Goal: Task Accomplishment & Management: Use online tool/utility

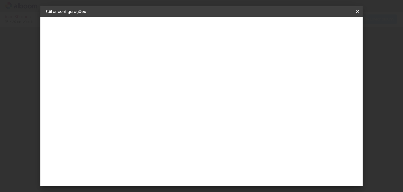
type input "20"
type input "30"
type input "2"
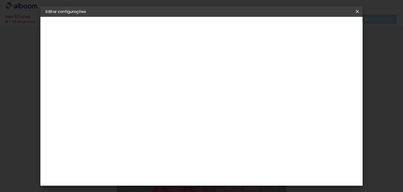
click at [236, 29] on span "Salvar configurações" at bounding box center [222, 29] width 27 height 7
click at [236, 26] on span "Salvar configurações" at bounding box center [222, 29] width 27 height 7
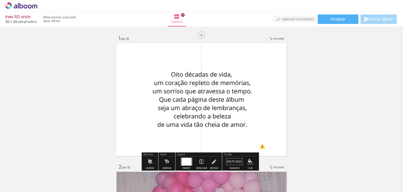
click at [44, 168] on div at bounding box center [53, 174] width 26 height 16
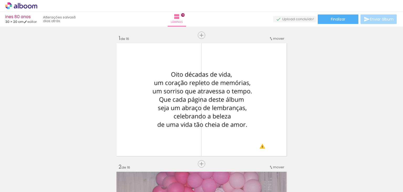
click at [45, 167] on div at bounding box center [53, 174] width 26 height 16
drag, startPoint x: 48, startPoint y: 173, endPoint x: 52, endPoint y: 177, distance: 6.5
click at [52, 177] on div at bounding box center [53, 174] width 26 height 16
click at [25, 187] on span "Adicionar Fotos" at bounding box center [19, 185] width 16 height 6
click at [0, 0] on input "file" at bounding box center [0, 0] width 0 height 0
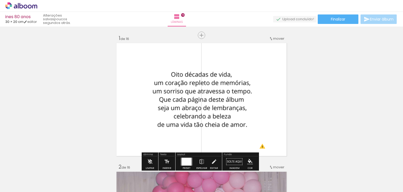
click at [161, 168] on div at bounding box center [170, 174] width 26 height 16
click at [161, 165] on iron-icon at bounding box center [159, 164] width 6 height 6
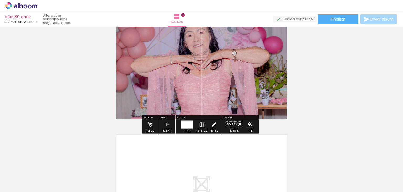
scroll to position [2019, 0]
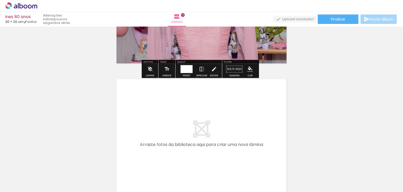
click at [278, 164] on iron-icon at bounding box center [277, 164] width 6 height 6
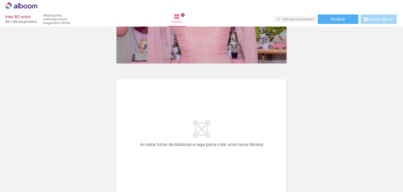
click at [278, 164] on iron-icon at bounding box center [277, 164] width 6 height 6
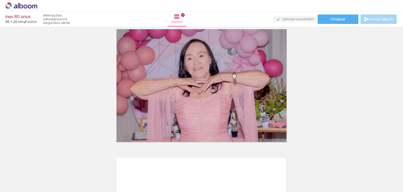
scroll to position [1933, 0]
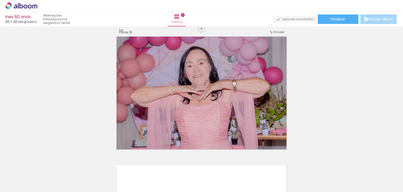
click at [250, 167] on quentale-thumb at bounding box center [258, 174] width 29 height 30
click at [249, 165] on iron-icon at bounding box center [247, 164] width 6 height 6
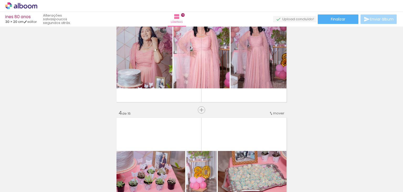
scroll to position [264, 0]
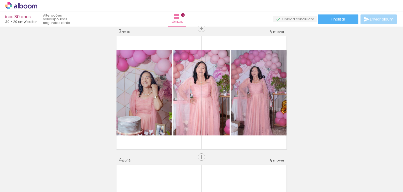
click at [249, 163] on iron-icon at bounding box center [247, 164] width 6 height 6
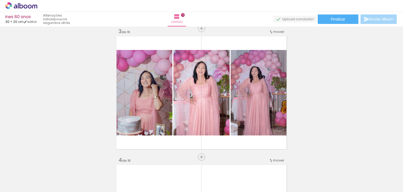
click at [249, 163] on iron-icon at bounding box center [247, 164] width 6 height 6
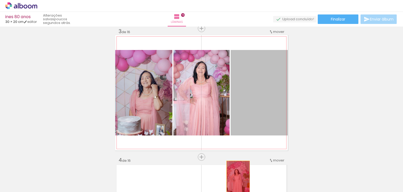
drag, startPoint x: 253, startPoint y: 89, endPoint x: 237, endPoint y: 179, distance: 91.6
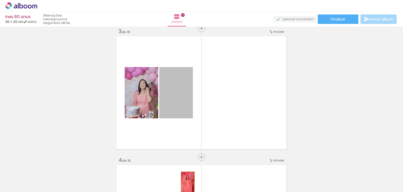
drag, startPoint x: 176, startPoint y: 99, endPoint x: 169, endPoint y: 162, distance: 62.9
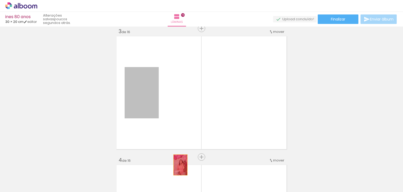
drag, startPoint x: 126, startPoint y: 95, endPoint x: 180, endPoint y: 167, distance: 89.6
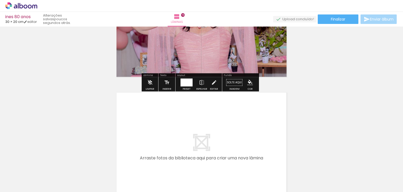
scroll to position [1993, 0]
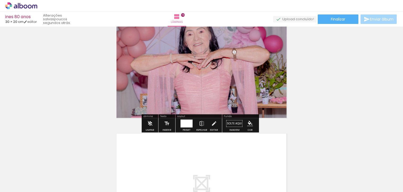
scroll to position [1914, 0]
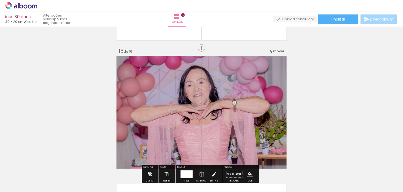
click at [271, 52] on div "mover" at bounding box center [276, 51] width 15 height 9
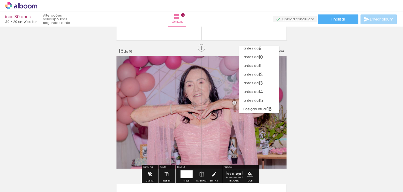
scroll to position [71, 0]
drag, startPoint x: 268, startPoint y: 106, endPoint x: 286, endPoint y: 92, distance: 22.4
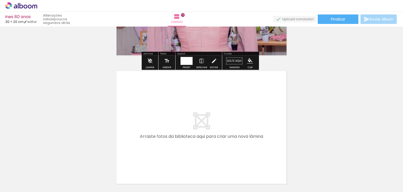
scroll to position [1993, 0]
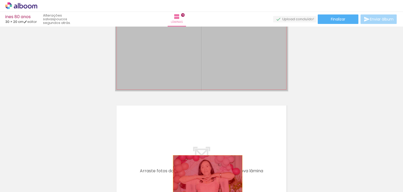
drag, startPoint x: 208, startPoint y: 97, endPoint x: 206, endPoint y: 178, distance: 81.7
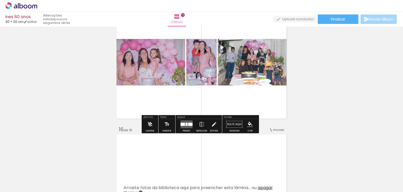
scroll to position [1835, 0]
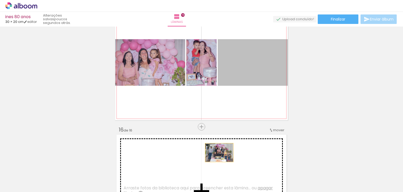
drag, startPoint x: 217, startPoint y: 55, endPoint x: 217, endPoint y: 157, distance: 102.2
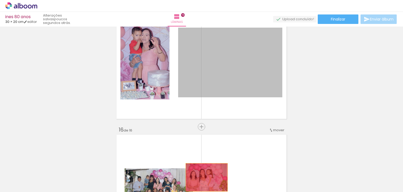
drag, startPoint x: 208, startPoint y: 60, endPoint x: 205, endPoint y: 178, distance: 118.0
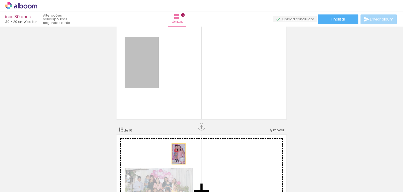
drag, startPoint x: 155, startPoint y: 56, endPoint x: 177, endPoint y: 154, distance: 100.2
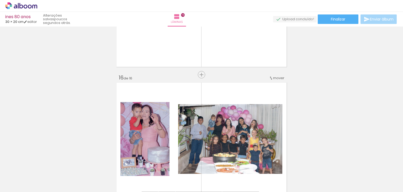
scroll to position [1888, 0]
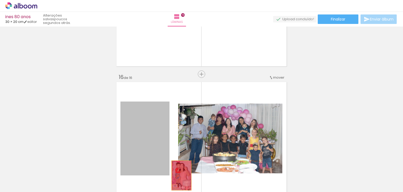
drag, startPoint x: 151, startPoint y: 119, endPoint x: 180, endPoint y: 175, distance: 63.6
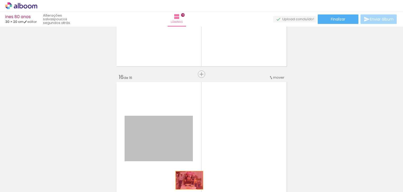
drag, startPoint x: 166, startPoint y: 125, endPoint x: 188, endPoint y: 180, distance: 59.0
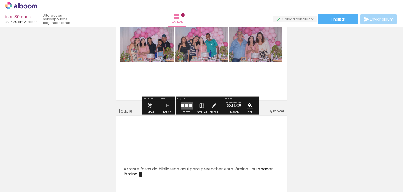
scroll to position [1678, 0]
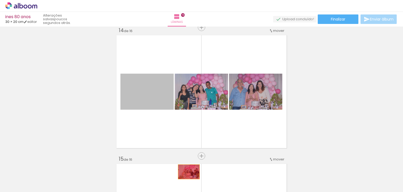
drag, startPoint x: 165, startPoint y: 117, endPoint x: 187, endPoint y: 172, distance: 59.0
click at [187, 172] on quentale-workspace at bounding box center [201, 96] width 403 height 192
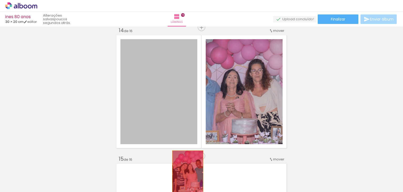
drag, startPoint x: 176, startPoint y: 96, endPoint x: 187, endPoint y: 155, distance: 60.1
click at [185, 175] on quentale-workspace at bounding box center [201, 96] width 403 height 192
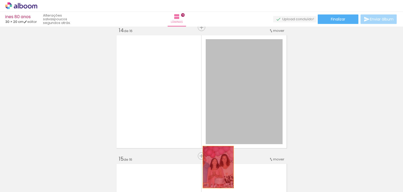
drag, startPoint x: 215, startPoint y: 80, endPoint x: 216, endPoint y: 171, distance: 90.9
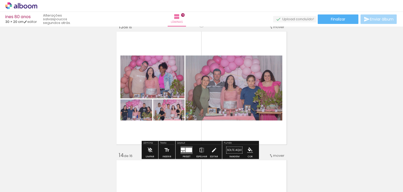
scroll to position [1546, 0]
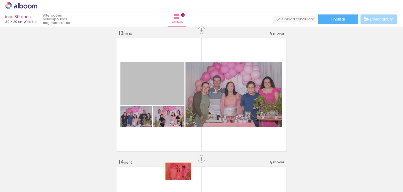
drag, startPoint x: 162, startPoint y: 77, endPoint x: 177, endPoint y: 171, distance: 95.5
click at [177, 171] on quentale-workspace at bounding box center [201, 96] width 403 height 192
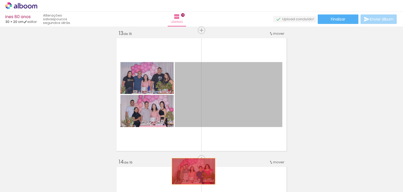
drag, startPoint x: 185, startPoint y: 85, endPoint x: 192, endPoint y: 171, distance: 86.4
click at [192, 171] on quentale-workspace at bounding box center [201, 96] width 403 height 192
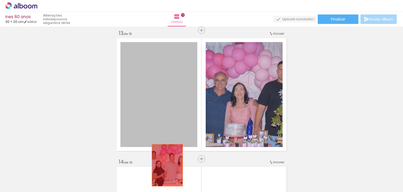
drag, startPoint x: 151, startPoint y: 85, endPoint x: 165, endPoint y: 160, distance: 75.7
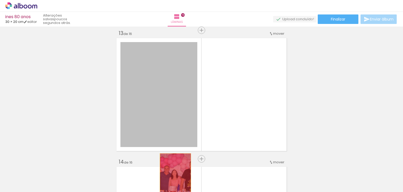
drag, startPoint x: 170, startPoint y: 91, endPoint x: 174, endPoint y: 174, distance: 83.6
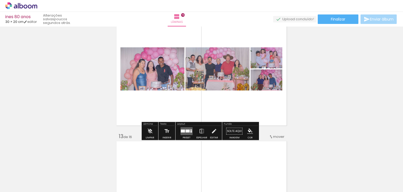
scroll to position [1441, 0]
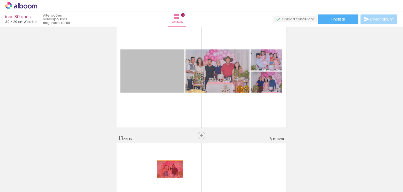
drag, startPoint x: 162, startPoint y: 85, endPoint x: 168, endPoint y: 169, distance: 84.1
click at [168, 169] on quentale-workspace at bounding box center [201, 96] width 403 height 192
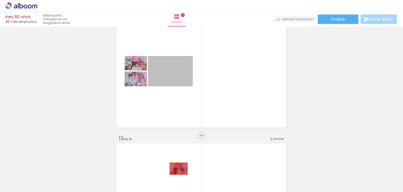
drag, startPoint x: 165, startPoint y: 79, endPoint x: 173, endPoint y: 162, distance: 83.9
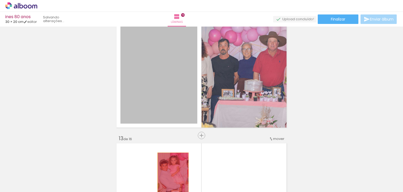
drag, startPoint x: 153, startPoint y: 43, endPoint x: 177, endPoint y: 144, distance: 103.7
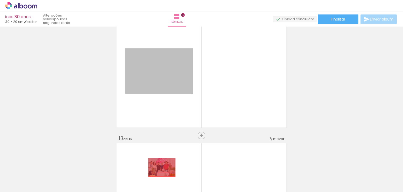
drag, startPoint x: 162, startPoint y: 57, endPoint x: 160, endPoint y: 167, distance: 109.8
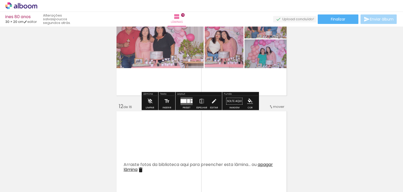
scroll to position [1336, 0]
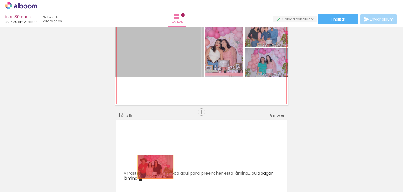
drag, startPoint x: 165, startPoint y: 61, endPoint x: 178, endPoint y: 129, distance: 69.1
click at [154, 167] on quentale-workspace at bounding box center [201, 96] width 403 height 192
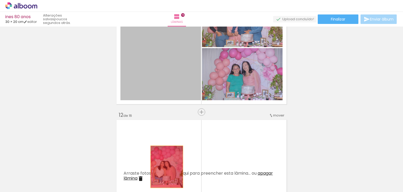
drag, startPoint x: 178, startPoint y: 54, endPoint x: 165, endPoint y: 174, distance: 120.2
click at [165, 174] on quentale-workspace at bounding box center [201, 96] width 403 height 192
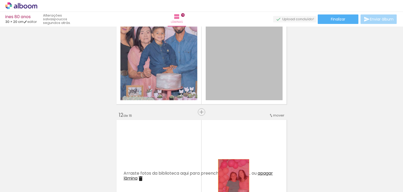
drag, startPoint x: 232, startPoint y: 59, endPoint x: 221, endPoint y: 173, distance: 114.0
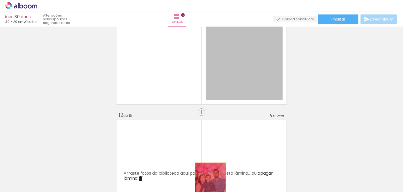
drag, startPoint x: 220, startPoint y: 60, endPoint x: 209, endPoint y: 178, distance: 118.9
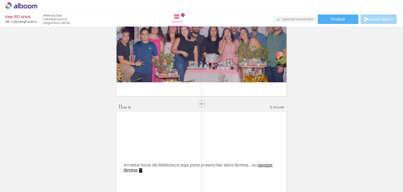
scroll to position [1179, 0]
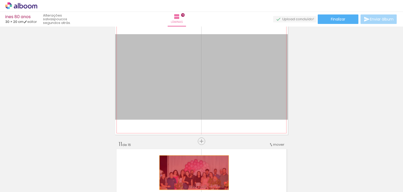
drag, startPoint x: 193, startPoint y: 104, endPoint x: 192, endPoint y: 170, distance: 65.9
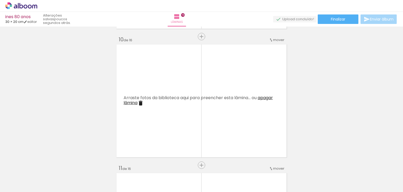
scroll to position [1074, 0]
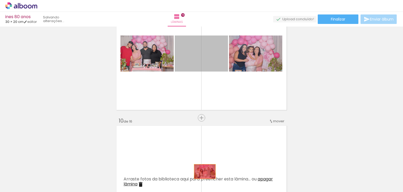
drag, startPoint x: 199, startPoint y: 83, endPoint x: 203, endPoint y: 173, distance: 90.2
click at [203, 173] on quentale-workspace at bounding box center [201, 96] width 403 height 192
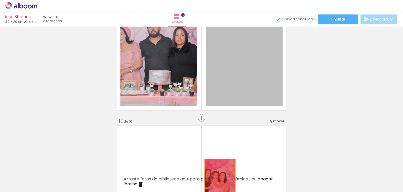
drag, startPoint x: 226, startPoint y: 73, endPoint x: 218, endPoint y: 180, distance: 106.7
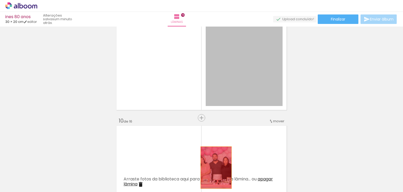
drag, startPoint x: 215, startPoint y: 54, endPoint x: 213, endPoint y: 170, distance: 116.6
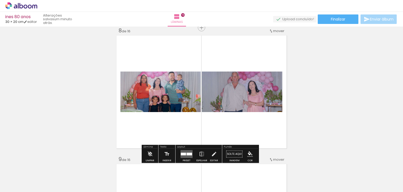
scroll to position [890, 0]
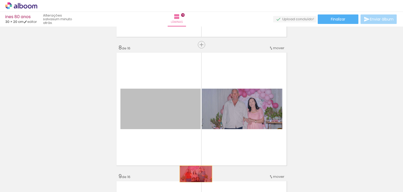
drag, startPoint x: 188, startPoint y: 120, endPoint x: 194, endPoint y: 174, distance: 53.9
click at [194, 174] on quentale-workspace at bounding box center [201, 96] width 403 height 192
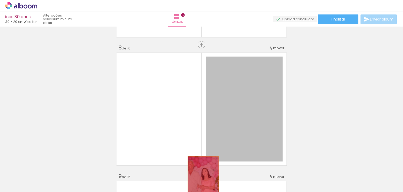
drag, startPoint x: 220, startPoint y: 105, endPoint x: 201, endPoint y: 177, distance: 74.7
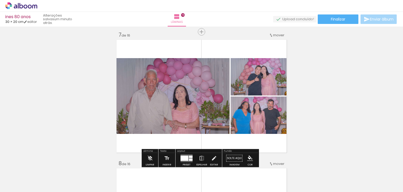
scroll to position [732, 0]
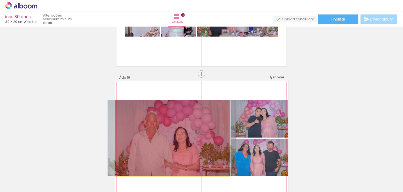
drag, startPoint x: 193, startPoint y: 143, endPoint x: 194, endPoint y: 174, distance: 31.0
click at [194, 174] on quentale-workspace at bounding box center [201, 96] width 403 height 192
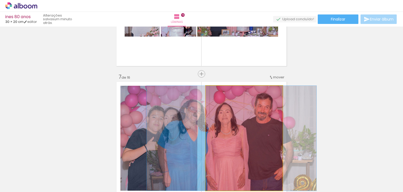
drag, startPoint x: 217, startPoint y: 129, endPoint x: 203, endPoint y: 178, distance: 51.1
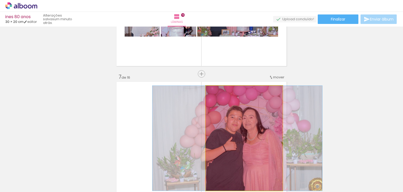
drag
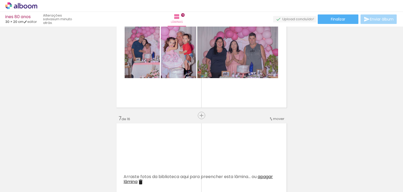
scroll to position [680, 0]
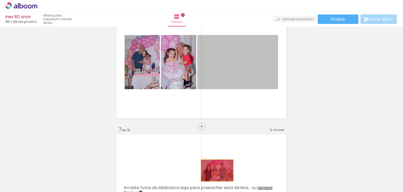
click at [215, 172] on quentale-workspace at bounding box center [201, 96] width 403 height 192
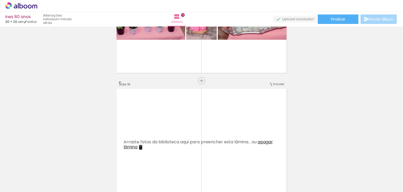
scroll to position [417, 0]
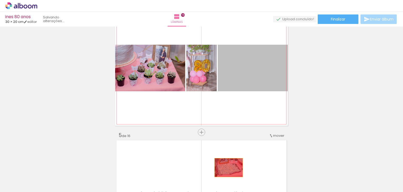
click at [227, 172] on quentale-workspace at bounding box center [201, 96] width 403 height 192
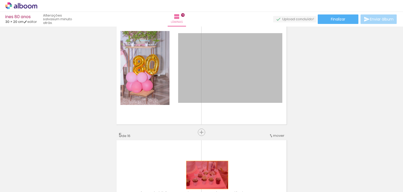
click at [205, 175] on quentale-workspace at bounding box center [201, 96] width 403 height 192
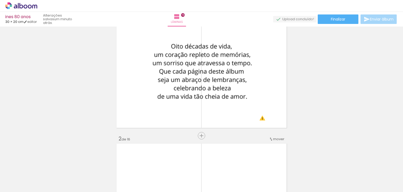
scroll to position [0, 0]
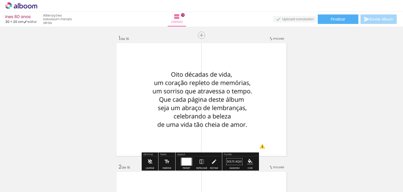
click at [187, 97] on quentale-photo at bounding box center [202, 99] width 144 height 115
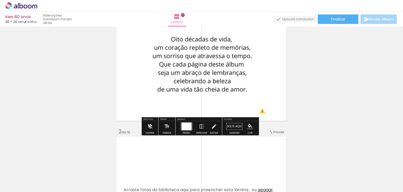
scroll to position [26, 0]
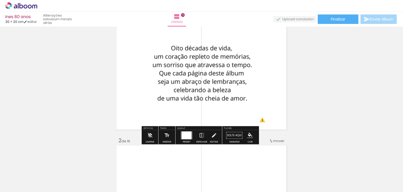
click at [204, 77] on quentale-photo at bounding box center [202, 72] width 144 height 115
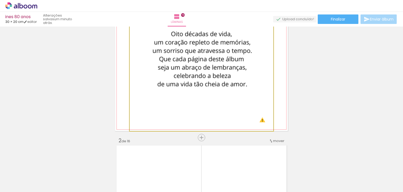
drag, startPoint x: 204, startPoint y: 77, endPoint x: 208, endPoint y: 60, distance: 17.0
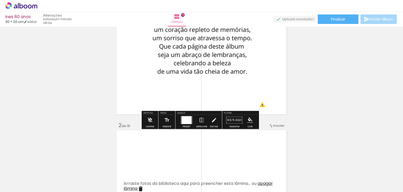
scroll to position [53, 0]
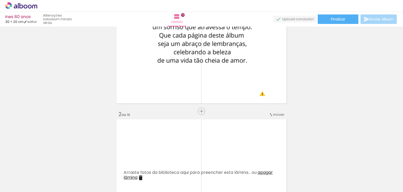
click at [71, 163] on iron-icon at bounding box center [71, 164] width 6 height 6
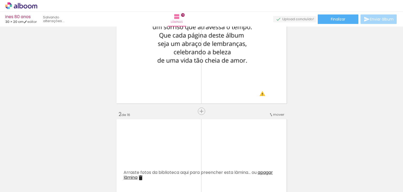
click at [71, 163] on iron-icon at bounding box center [71, 164] width 6 height 6
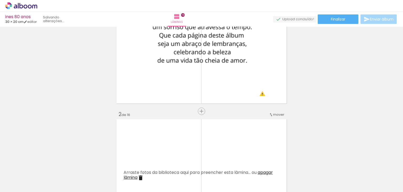
click at [71, 164] on iron-icon at bounding box center [71, 164] width 6 height 6
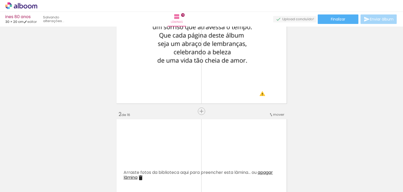
click at [71, 164] on iron-icon at bounding box center [71, 164] width 6 height 6
click at [70, 164] on iron-icon at bounding box center [71, 164] width 6 height 6
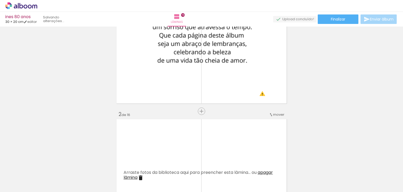
click at [70, 164] on iron-icon at bounding box center [71, 164] width 6 height 6
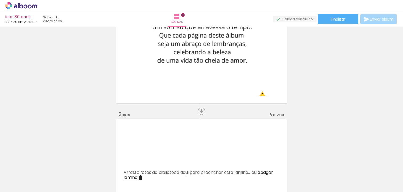
click at [70, 164] on iron-icon at bounding box center [71, 164] width 6 height 6
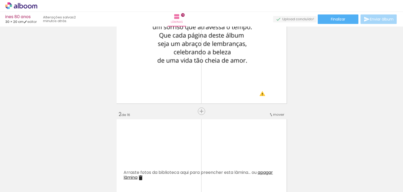
click at [70, 164] on iron-icon at bounding box center [71, 164] width 6 height 6
click at [70, 165] on iron-icon at bounding box center [71, 164] width 6 height 6
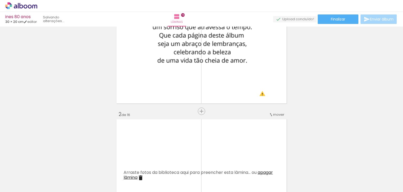
click at [71, 165] on iron-icon at bounding box center [71, 164] width 6 height 6
click at [72, 166] on iron-icon at bounding box center [71, 164] width 6 height 6
click at [72, 167] on paper-icon-button at bounding box center [70, 163] width 7 height 7
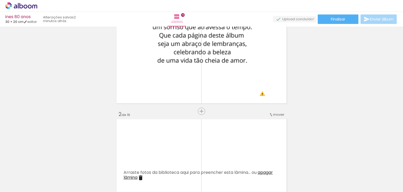
click at [72, 167] on quentale-thumb at bounding box center [81, 174] width 29 height 30
click at [72, 166] on paper-icon-button at bounding box center [70, 163] width 7 height 7
click at [42, 164] on iron-icon at bounding box center [41, 164] width 6 height 6
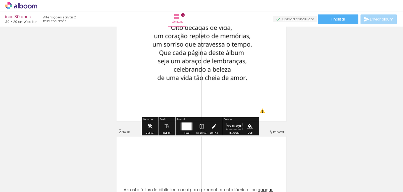
scroll to position [26, 0]
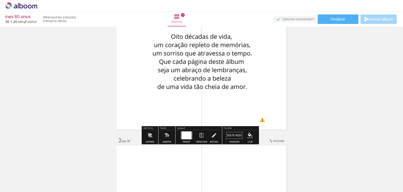
click at [183, 136] on div at bounding box center [187, 135] width 10 height 8
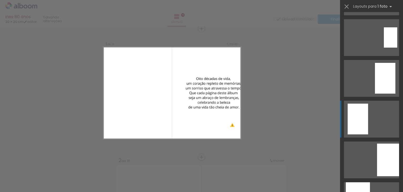
scroll to position [567, 0]
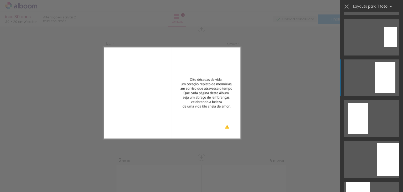
click at [381, 71] on div at bounding box center [385, 77] width 20 height 31
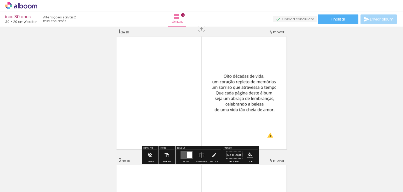
click at [244, 105] on quentale-photo at bounding box center [244, 93] width 64 height 96
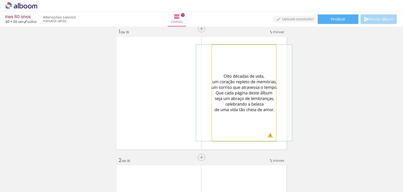
drag, startPoint x: 222, startPoint y: 50, endPoint x: 206, endPoint y: 53, distance: 16.0
type paper-slider "100"
click at [212, 53] on quentale-photo at bounding box center [244, 93] width 64 height 96
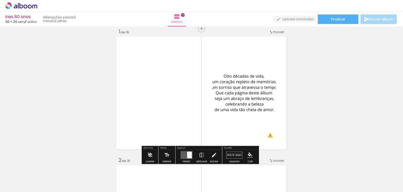
click at [189, 154] on div at bounding box center [189, 155] width 5 height 7
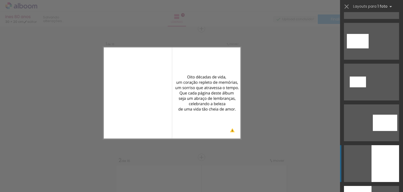
scroll to position [978, 0]
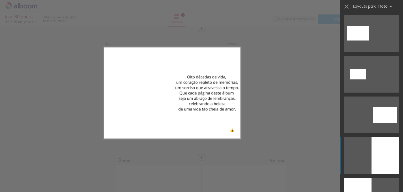
click at [384, 151] on div at bounding box center [386, 155] width 28 height 37
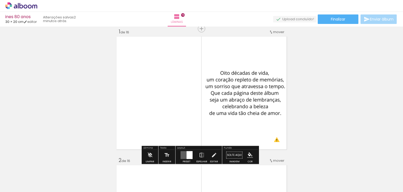
click at [10, 183] on iron-icon at bounding box center [7, 185] width 6 height 6
click at [0, 0] on input "file" at bounding box center [0, 0] width 0 height 0
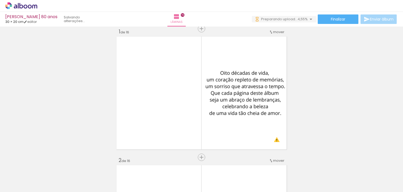
click at [42, 164] on iron-icon at bounding box center [41, 164] width 6 height 6
click at [42, 164] on quentale-thumb at bounding box center [52, 174] width 29 height 30
click at [42, 164] on iron-icon at bounding box center [41, 164] width 6 height 6
click at [43, 164] on iron-icon at bounding box center [41, 164] width 6 height 6
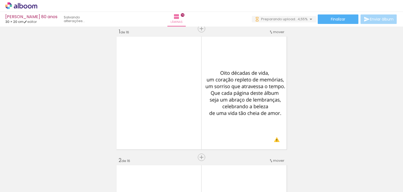
click at [43, 164] on iron-icon at bounding box center [41, 164] width 6 height 6
click at [43, 165] on iron-icon at bounding box center [41, 164] width 6 height 6
click at [43, 165] on quentale-thumb at bounding box center [52, 174] width 29 height 30
click at [43, 164] on iron-icon at bounding box center [41, 164] width 6 height 6
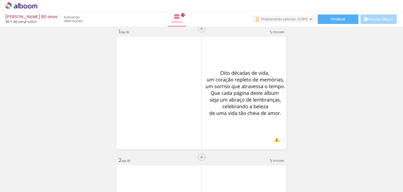
click at [43, 164] on iron-icon at bounding box center [41, 164] width 6 height 6
click at [43, 164] on div at bounding box center [53, 174] width 24 height 24
click at [43, 164] on quentale-thumb at bounding box center [52, 174] width 29 height 30
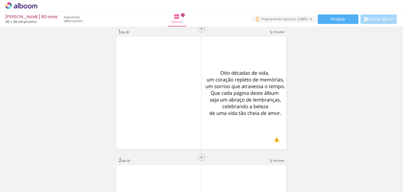
click at [43, 164] on iron-icon at bounding box center [41, 164] width 6 height 6
click at [43, 164] on quentale-thumb at bounding box center [52, 174] width 29 height 30
click at [42, 164] on quentale-thumb at bounding box center [52, 174] width 29 height 30
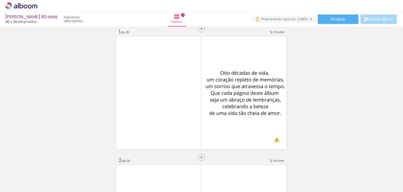
click at [0, 0] on iron-icon at bounding box center [0, 0] width 0 height 0
click at [42, 165] on iron-icon at bounding box center [41, 164] width 6 height 6
click at [42, 165] on div at bounding box center [53, 174] width 26 height 26
click at [42, 165] on iron-icon at bounding box center [41, 164] width 6 height 6
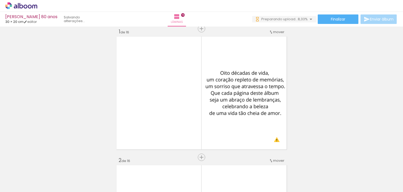
click at [42, 165] on iron-icon at bounding box center [41, 164] width 6 height 6
click at [42, 165] on quentale-thumb at bounding box center [52, 174] width 29 height 30
click at [42, 164] on quentale-thumb at bounding box center [52, 174] width 29 height 30
click at [42, 164] on iron-icon at bounding box center [41, 164] width 6 height 6
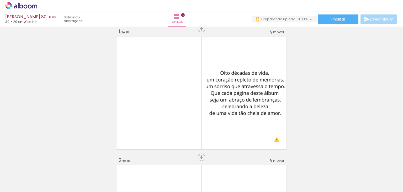
click at [42, 164] on iron-horizontal-list at bounding box center [38, 175] width 11 height 33
click at [44, 165] on iron-icon at bounding box center [41, 164] width 6 height 6
click at [43, 165] on iron-horizontal-list at bounding box center [38, 175] width 11 height 33
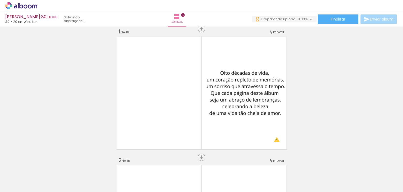
click at [44, 166] on iron-icon at bounding box center [41, 164] width 6 height 6
click at [43, 175] on iron-horizontal-list at bounding box center [38, 175] width 11 height 33
click at [43, 169] on iron-horizontal-list at bounding box center [38, 175] width 11 height 33
click at [43, 164] on iron-icon at bounding box center [41, 164] width 6 height 6
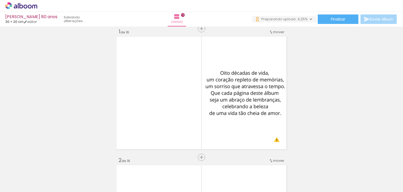
click at [43, 164] on iron-icon at bounding box center [41, 164] width 6 height 6
click at [43, 164] on iron-horizontal-list at bounding box center [38, 175] width 11 height 33
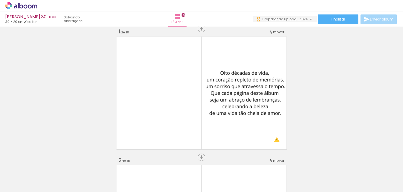
click at [43, 164] on iron-icon at bounding box center [41, 164] width 6 height 6
click at [43, 164] on iron-horizontal-list at bounding box center [38, 175] width 11 height 33
click at [43, 164] on iron-icon at bounding box center [41, 164] width 6 height 6
click at [72, 165] on iron-icon at bounding box center [71, 164] width 6 height 6
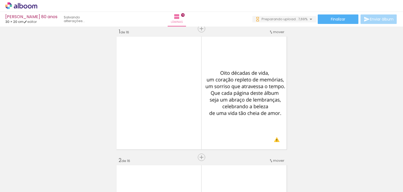
click at [72, 165] on iron-icon at bounding box center [71, 164] width 6 height 6
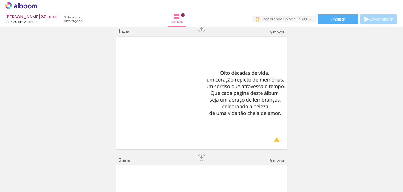
click at [72, 165] on iron-icon at bounding box center [71, 164] width 6 height 6
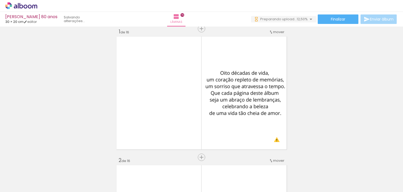
click at [72, 165] on iron-icon at bounding box center [71, 164] width 6 height 6
click at [43, 165] on iron-horizontal-list at bounding box center [38, 175] width 11 height 33
click at [25, 182] on span "Adicionar Fotos" at bounding box center [19, 185] width 16 height 6
click at [0, 0] on input "file" at bounding box center [0, 0] width 0 height 0
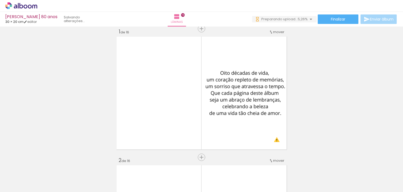
click at [25, 175] on input "Todas as fotos" at bounding box center [15, 176] width 20 height 4
click at [0, 0] on slot "Não utilizadas" at bounding box center [0, 0] width 0 height 0
type input "Não utilizadas"
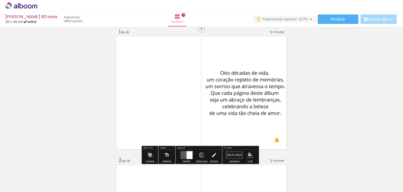
click at [31, 22] on link "editar" at bounding box center [30, 21] width 13 height 4
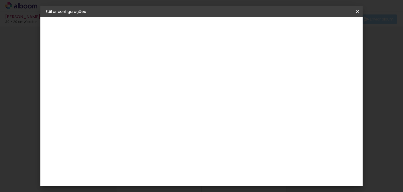
click at [201, 32] on paper-button "Voltar" at bounding box center [190, 27] width 21 height 9
click at [238, 31] on header "Fornecedor Escolha um fornecedor ou avance com o tamanho livre. Voltar Avançar" at bounding box center [173, 32] width 129 height 31
click at [0, 0] on slot "Voltar" at bounding box center [0, 0] width 0 height 0
click at [357, 13] on iron-icon at bounding box center [358, 11] width 6 height 5
click at [356, 13] on iron-icon at bounding box center [358, 11] width 6 height 5
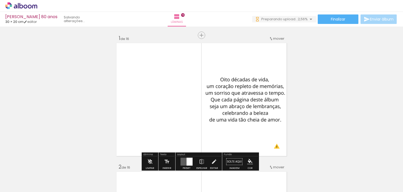
click at [13, 7] on icon at bounding box center [21, 5] width 32 height 7
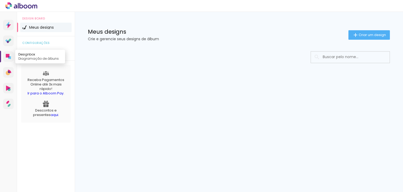
click at [7, 58] on icon at bounding box center [8, 56] width 5 height 5
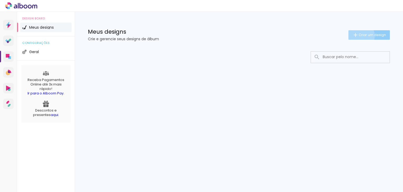
click at [360, 36] on span "Criar um design" at bounding box center [372, 34] width 27 height 3
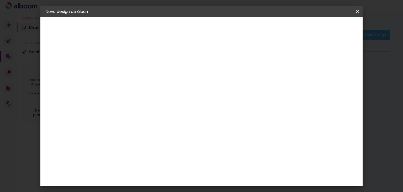
click at [132, 74] on input at bounding box center [132, 70] width 0 height 8
type input "dona ines"
type paper-input "dona ines"
type input "dona ines 80 anos"
type paper-input "dona ines 80 anos"
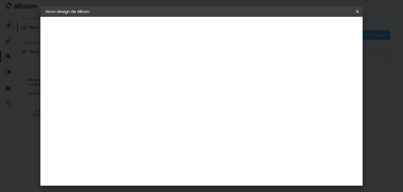
click at [185, 24] on paper-button "Avançar" at bounding box center [173, 27] width 26 height 9
click at [0, 0] on slot "Tamanho Livre" at bounding box center [0, 0] width 0 height 0
click at [0, 0] on slot "Avançar" at bounding box center [0, 0] width 0 height 0
click at [118, 92] on input "30" at bounding box center [115, 95] width 14 height 8
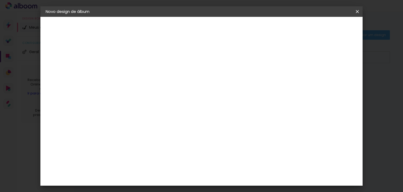
type input "20"
type paper-input "20"
click at [233, 177] on input "60" at bounding box center [231, 179] width 14 height 8
type input "30"
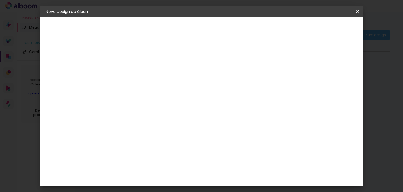
type paper-input "30"
click at [296, 29] on span "Iniciar design" at bounding box center [284, 28] width 24 height 4
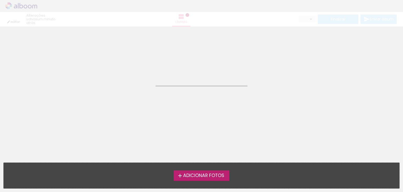
click at [206, 179] on label "Adicionar Fotos" at bounding box center [202, 175] width 56 height 10
click at [0, 0] on input "file" at bounding box center [0, 0] width 0 height 0
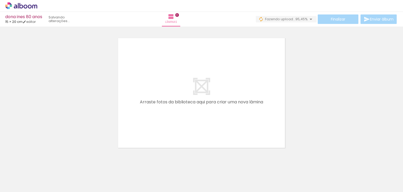
click at [0, 188] on div "Biblioteca 44 fotos Todas as fotos Não utilizadas Adicionar Fotos" at bounding box center [0, 175] width 0 height 33
click at [15, 185] on span "Adicionar Fotos" at bounding box center [19, 185] width 16 height 6
click at [0, 0] on input "file" at bounding box center [0, 0] width 0 height 0
click at [390, 171] on div at bounding box center [382, 174] width 26 height 17
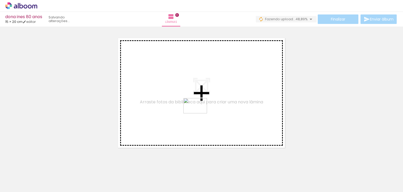
drag, startPoint x: 384, startPoint y: 174, endPoint x: 199, endPoint y: 114, distance: 193.6
click at [199, 114] on quentale-workspace at bounding box center [201, 96] width 403 height 192
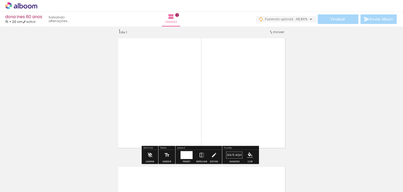
scroll to position [7, 0]
click at [186, 154] on div at bounding box center [187, 155] width 12 height 8
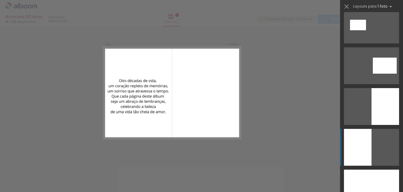
scroll to position [131, 0]
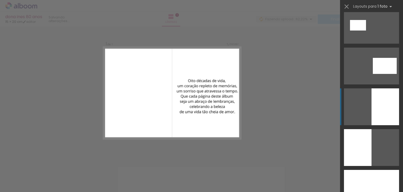
click at [380, 107] on div at bounding box center [386, 106] width 28 height 37
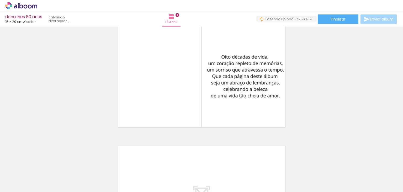
scroll to position [26, 0]
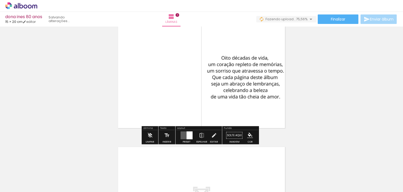
click at [235, 92] on quentale-photo at bounding box center [245, 72] width 86 height 115
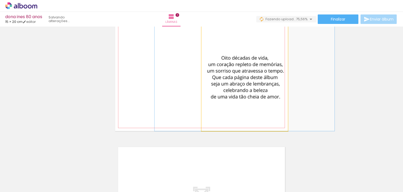
drag, startPoint x: 235, startPoint y: 92, endPoint x: 233, endPoint y: 94, distance: 3.4
click at [235, 92] on quentale-photo at bounding box center [245, 72] width 86 height 115
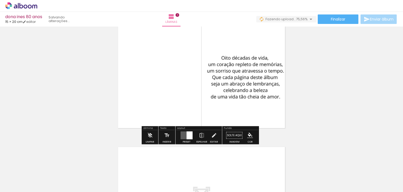
click at [187, 132] on div at bounding box center [190, 135] width 6 height 8
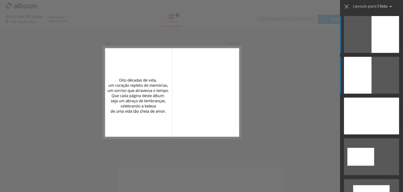
scroll to position [7, 0]
click at [354, 76] on div at bounding box center [358, 75] width 28 height 37
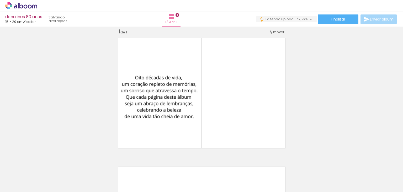
scroll to position [0, 4]
click at [313, 177] on div at bounding box center [313, 174] width 20 height 26
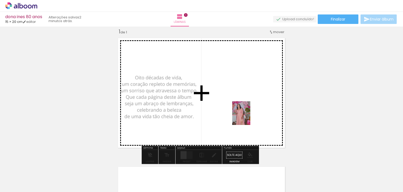
drag, startPoint x: 317, startPoint y: 182, endPoint x: 248, endPoint y: 117, distance: 94.8
click at [248, 117] on quentale-workspace at bounding box center [201, 96] width 403 height 192
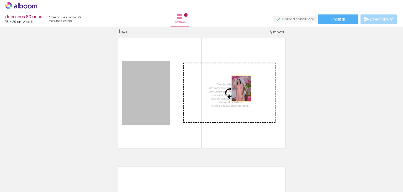
drag, startPoint x: 156, startPoint y: 93, endPoint x: 240, endPoint y: 88, distance: 83.7
click at [0, 0] on slot at bounding box center [0, 0] width 0 height 0
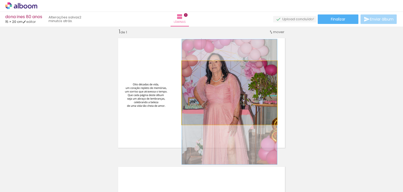
drag, startPoint x: 236, startPoint y: 115, endPoint x: 244, endPoint y: 120, distance: 9.3
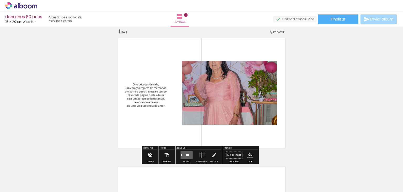
click at [189, 154] on quentale-layouter at bounding box center [187, 155] width 12 height 8
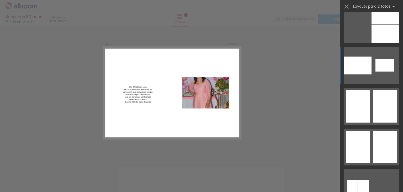
scroll to position [2653, 0]
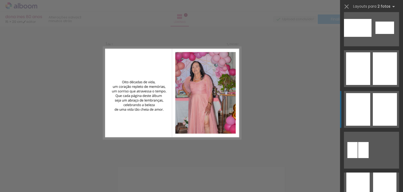
click at [364, 110] on div at bounding box center [358, 109] width 24 height 33
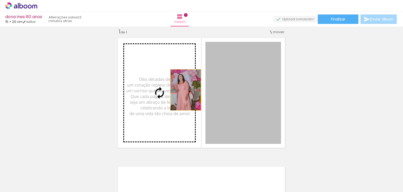
drag, startPoint x: 259, startPoint y: 89, endPoint x: 181, endPoint y: 87, distance: 78.0
click at [0, 0] on slot at bounding box center [0, 0] width 0 height 0
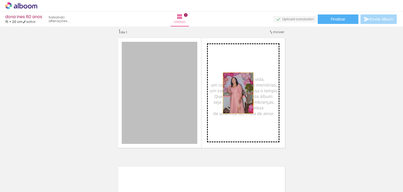
drag, startPoint x: 149, startPoint y: 91, endPoint x: 237, endPoint y: 93, distance: 87.5
click at [0, 0] on slot at bounding box center [0, 0] width 0 height 0
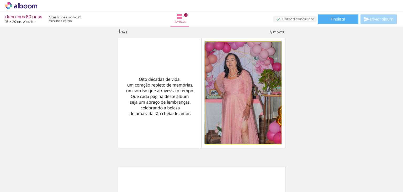
drag, startPoint x: 217, startPoint y: 49, endPoint x: 209, endPoint y: 53, distance: 9.4
type paper-slider "100"
click at [209, 53] on quentale-photo at bounding box center [244, 93] width 76 height 102
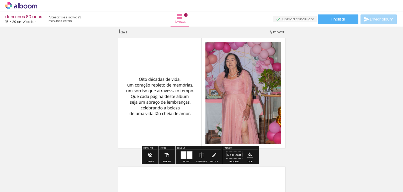
click at [232, 56] on quentale-photo at bounding box center [244, 93] width 76 height 102
click at [250, 153] on iron-icon "color picker" at bounding box center [250, 155] width 6 height 6
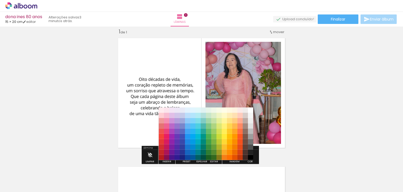
click at [297, 140] on div "Inserir lâmina 1 de 1" at bounding box center [201, 150] width 403 height 257
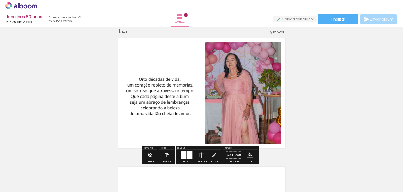
click at [188, 156] on div at bounding box center [190, 154] width 6 height 7
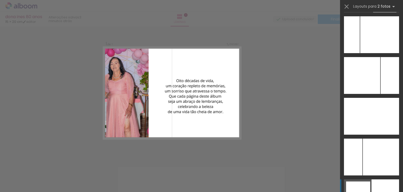
scroll to position [1073, 0]
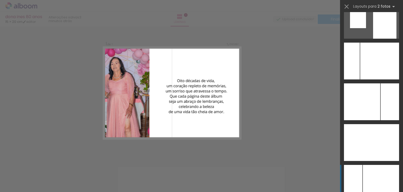
click at [371, 173] on div at bounding box center [381, 183] width 36 height 37
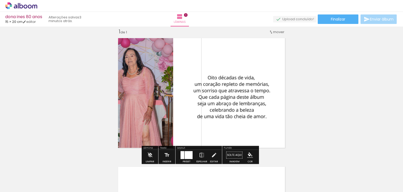
click at [146, 91] on quentale-photo at bounding box center [144, 92] width 58 height 115
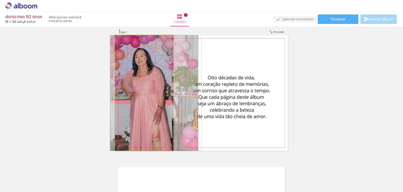
drag, startPoint x: 146, startPoint y: 91, endPoint x: 156, endPoint y: 90, distance: 10.0
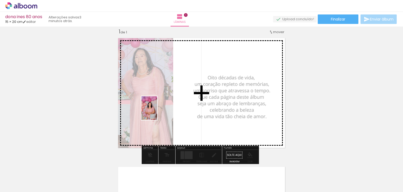
drag, startPoint x: 261, startPoint y: 180, endPoint x: 157, endPoint y: 112, distance: 124.1
click at [157, 112] on quentale-workspace at bounding box center [201, 96] width 403 height 192
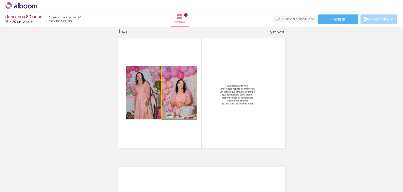
drag, startPoint x: 175, startPoint y: 100, endPoint x: 177, endPoint y: 103, distance: 3.6
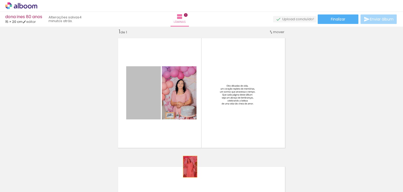
drag, startPoint x: 146, startPoint y: 101, endPoint x: 188, endPoint y: 166, distance: 77.8
click at [188, 166] on quentale-workspace at bounding box center [201, 96] width 403 height 192
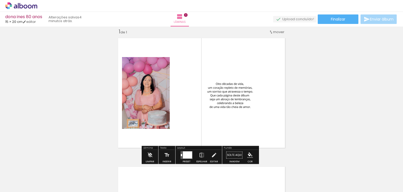
click at [152, 106] on quentale-photo at bounding box center [146, 93] width 48 height 72
click at [188, 153] on div at bounding box center [187, 154] width 9 height 7
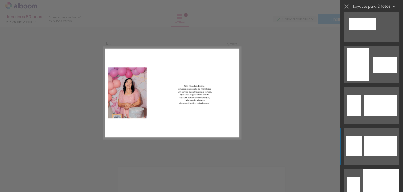
scroll to position [630, 0]
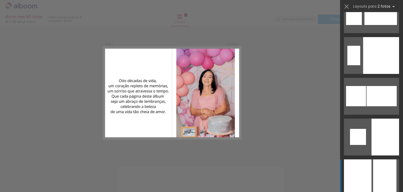
click at [364, 162] on div at bounding box center [358, 177] width 28 height 37
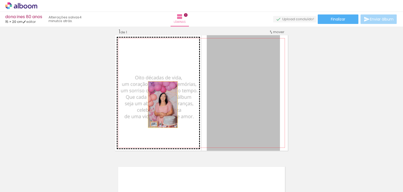
drag, startPoint x: 244, startPoint y: 106, endPoint x: 161, endPoint y: 104, distance: 83.0
click at [0, 0] on slot at bounding box center [0, 0] width 0 height 0
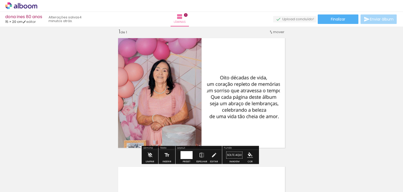
click at [326, 96] on div "Inserir lâmina 1 de 1" at bounding box center [201, 150] width 403 height 257
click at [230, 87] on quentale-photo at bounding box center [243, 92] width 73 height 115
click at [187, 152] on div at bounding box center [190, 155] width 6 height 8
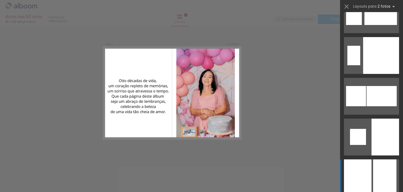
scroll to position [773, 0]
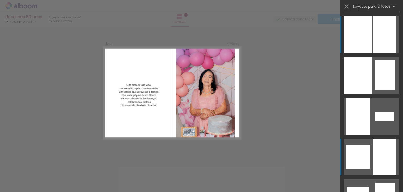
click at [365, 149] on div at bounding box center [358, 157] width 24 height 24
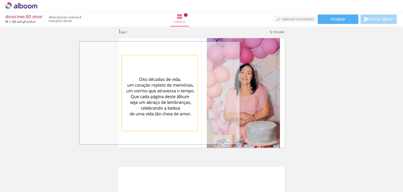
drag, startPoint x: 133, startPoint y: 61, endPoint x: 140, endPoint y: 62, distance: 6.6
type paper-slider "136"
click at [140, 62] on div at bounding box center [141, 60] width 5 height 5
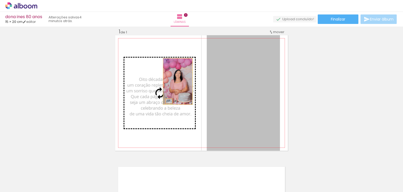
drag, startPoint x: 264, startPoint y: 81, endPoint x: 172, endPoint y: 82, distance: 91.4
click at [0, 0] on slot at bounding box center [0, 0] width 0 height 0
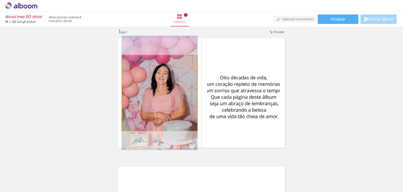
click at [175, 78] on quentale-photo at bounding box center [159, 92] width 75 height 75
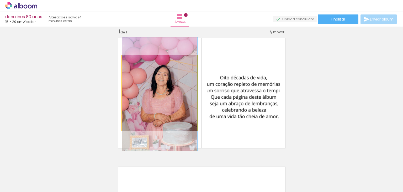
drag, startPoint x: 169, startPoint y: 77, endPoint x: 171, endPoint y: 80, distance: 4.1
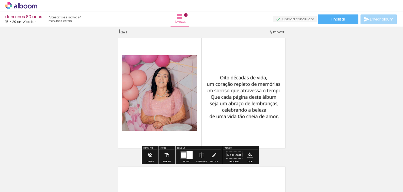
click at [232, 89] on quentale-photo at bounding box center [243, 92] width 73 height 115
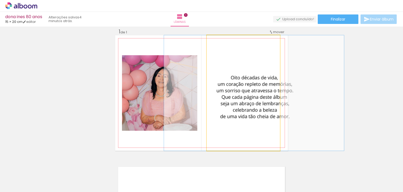
drag, startPoint x: 232, startPoint y: 89, endPoint x: 243, endPoint y: 89, distance: 10.8
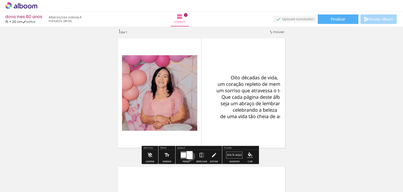
click at [190, 156] on div at bounding box center [190, 155] width 6 height 8
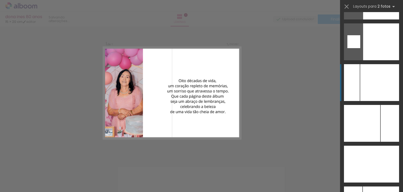
scroll to position [1053, 0]
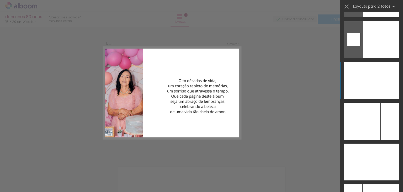
click at [369, 87] on div at bounding box center [380, 80] width 39 height 37
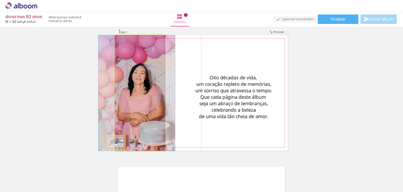
drag, startPoint x: 151, startPoint y: 111, endPoint x: 148, endPoint y: 110, distance: 3.8
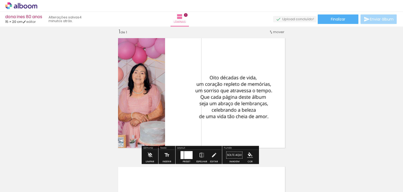
click at [301, 85] on div "Inserir lâmina 1 de 1" at bounding box center [201, 150] width 403 height 257
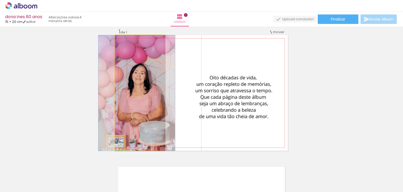
click at [138, 72] on quentale-photo at bounding box center [140, 92] width 50 height 115
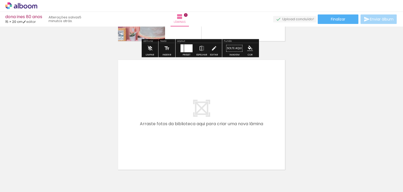
scroll to position [145, 0]
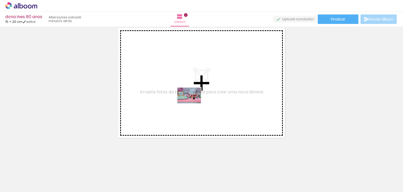
drag, startPoint x: 203, startPoint y: 179, endPoint x: 193, endPoint y: 103, distance: 76.3
click at [193, 103] on quentale-workspace at bounding box center [201, 96] width 403 height 192
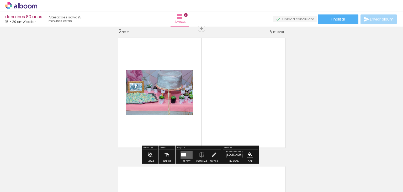
scroll to position [135, 0]
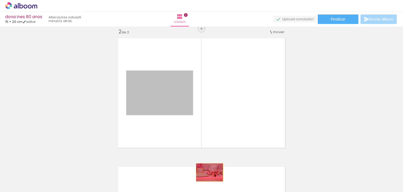
drag, startPoint x: 147, startPoint y: 105, endPoint x: 207, endPoint y: 174, distance: 92.4
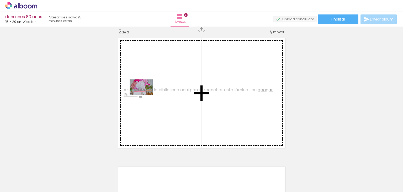
drag, startPoint x: 59, startPoint y: 177, endPoint x: 164, endPoint y: 91, distance: 135.9
click at [164, 91] on quentale-workspace at bounding box center [201, 96] width 403 height 192
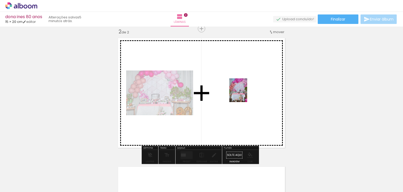
drag, startPoint x: 86, startPoint y: 182, endPoint x: 248, endPoint y: 94, distance: 184.3
click at [247, 94] on quentale-workspace at bounding box center [201, 96] width 403 height 192
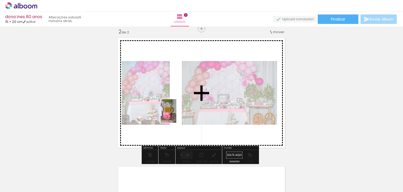
drag, startPoint x: 114, startPoint y: 181, endPoint x: 177, endPoint y: 115, distance: 91.1
click at [177, 115] on quentale-workspace at bounding box center [201, 96] width 403 height 192
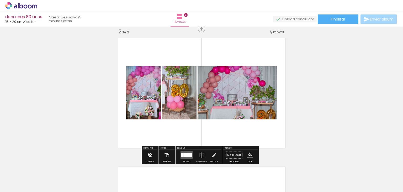
click at [191, 153] on quentale-layouter at bounding box center [187, 155] width 12 height 8
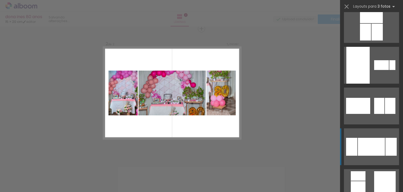
scroll to position [105, 0]
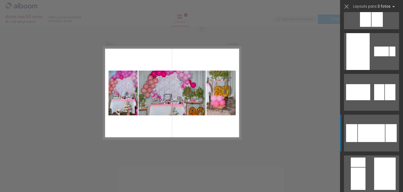
click at [366, 140] on div at bounding box center [371, 133] width 27 height 18
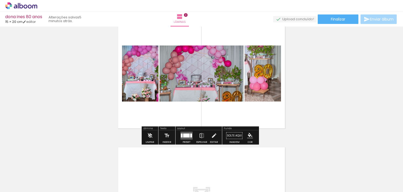
scroll to position [266, 0]
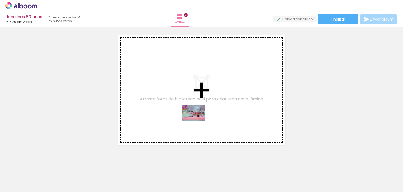
drag, startPoint x: 195, startPoint y: 181, endPoint x: 198, endPoint y: 121, distance: 60.2
click at [198, 121] on quentale-workspace at bounding box center [201, 96] width 403 height 192
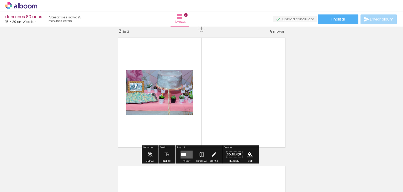
scroll to position [264, 0]
click at [184, 153] on div at bounding box center [183, 154] width 5 height 3
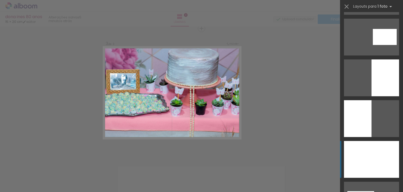
scroll to position [131, 0]
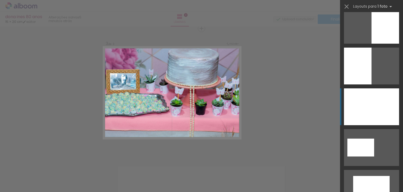
click at [359, 109] on div at bounding box center [371, 106] width 55 height 37
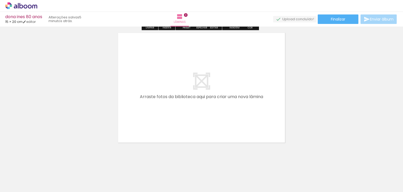
scroll to position [402, 0]
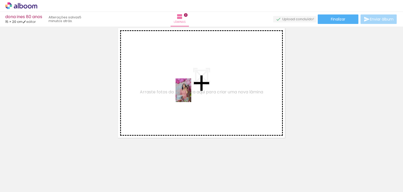
drag, startPoint x: 286, startPoint y: 180, endPoint x: 187, endPoint y: 92, distance: 132.3
click at [188, 92] on quentale-workspace at bounding box center [201, 96] width 403 height 192
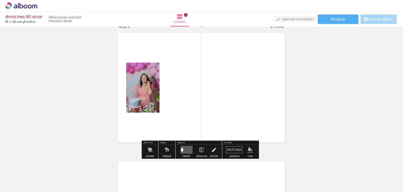
scroll to position [392, 0]
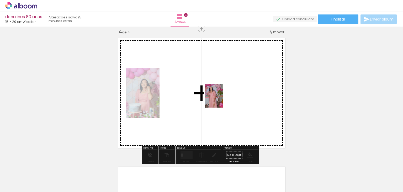
drag, startPoint x: 316, startPoint y: 183, endPoint x: 219, endPoint y: 99, distance: 128.7
click at [219, 99] on quentale-workspace at bounding box center [201, 96] width 403 height 192
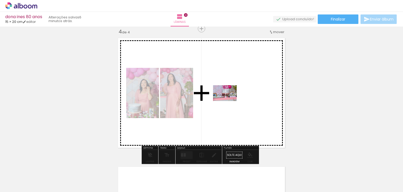
drag, startPoint x: 165, startPoint y: 177, endPoint x: 230, endPoint y: 99, distance: 101.1
click at [230, 99] on quentale-workspace at bounding box center [201, 96] width 403 height 192
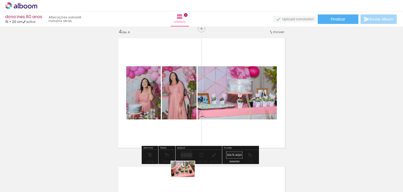
drag, startPoint x: 148, startPoint y: 177, endPoint x: 180, endPoint y: 180, distance: 31.7
click at [0, 0] on slot at bounding box center [0, 0] width 0 height 0
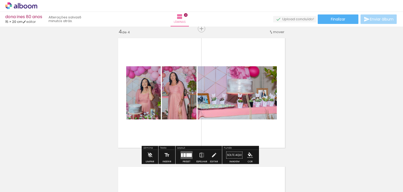
click at [182, 154] on div at bounding box center [182, 155] width 2 height 4
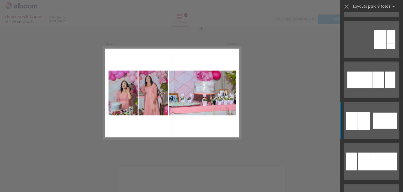
scroll to position [525, 0]
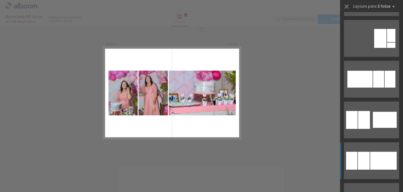
click at [371, 161] on div at bounding box center [384, 161] width 27 height 18
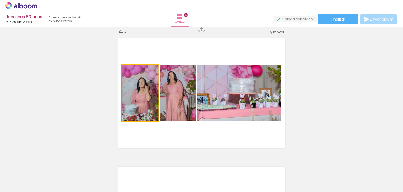
click at [150, 87] on quentale-photo at bounding box center [140, 93] width 37 height 56
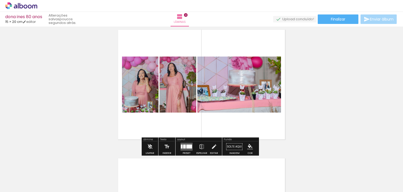
scroll to position [392, 0]
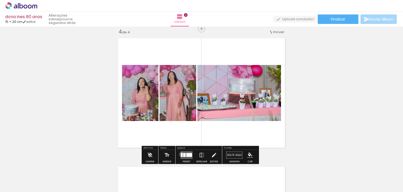
click at [181, 154] on div at bounding box center [182, 155] width 2 height 4
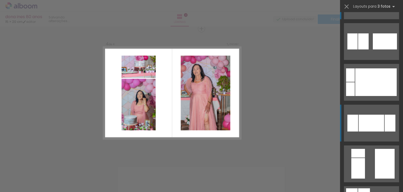
scroll to position [704, 0]
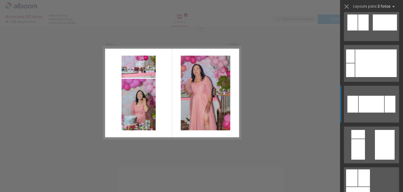
drag, startPoint x: 365, startPoint y: 153, endPoint x: 375, endPoint y: 167, distance: 17.3
click at [375, 167] on quentale-layouter at bounding box center [371, 185] width 55 height 37
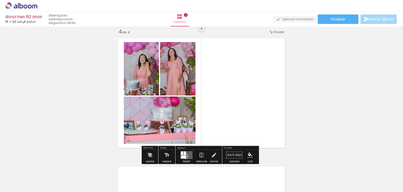
click at [185, 156] on div at bounding box center [183, 157] width 5 height 3
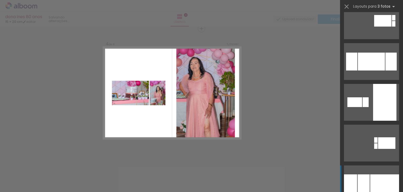
scroll to position [1380, 0]
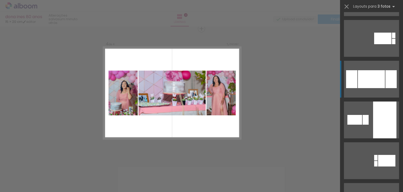
click at [373, 82] on div at bounding box center [371, 79] width 27 height 18
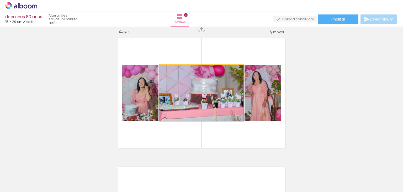
drag, startPoint x: 170, startPoint y: 71, endPoint x: 148, endPoint y: 76, distance: 22.1
type paper-slider "100"
click at [168, 70] on div at bounding box center [172, 70] width 8 height 8
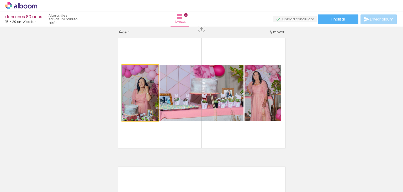
drag, startPoint x: 133, startPoint y: 70, endPoint x: 122, endPoint y: 74, distance: 11.7
type paper-slider "100"
click at [123, 66] on div "P&B Largura Cor" at bounding box center [141, 66] width 37 height 0
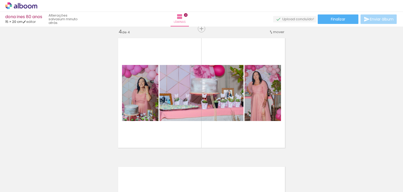
drag, startPoint x: 394, startPoint y: 1, endPoint x: 296, endPoint y: 104, distance: 142.3
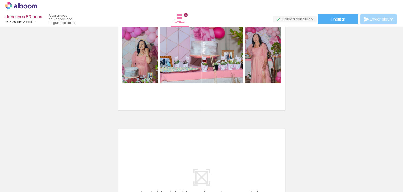
scroll to position [418, 0]
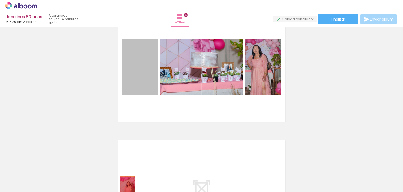
drag, startPoint x: 144, startPoint y: 87, endPoint x: 170, endPoint y: 78, distance: 27.2
click at [126, 184] on quentale-workspace at bounding box center [201, 96] width 403 height 192
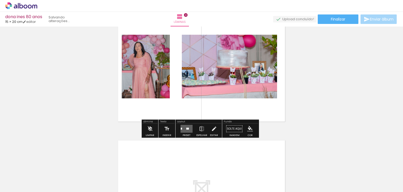
drag, startPoint x: 173, startPoint y: 88, endPoint x: 169, endPoint y: 89, distance: 4.5
click at [170, 106] on quentale-layouter at bounding box center [201, 66] width 173 height 115
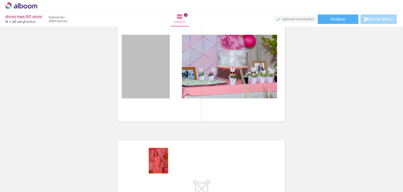
drag, startPoint x: 160, startPoint y: 81, endPoint x: 154, endPoint y: 146, distance: 65.4
click at [156, 170] on quentale-workspace at bounding box center [201, 96] width 403 height 192
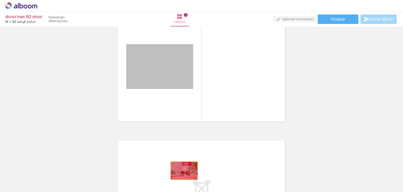
drag, startPoint x: 183, startPoint y: 79, endPoint x: 178, endPoint y: 163, distance: 83.7
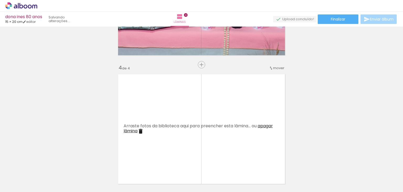
scroll to position [287, 0]
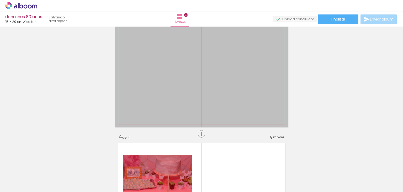
drag, startPoint x: 167, startPoint y: 81, endPoint x: 157, endPoint y: 174, distance: 92.7
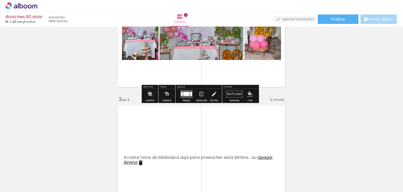
scroll to position [156, 0]
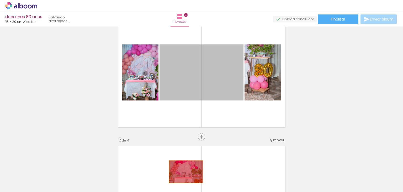
drag, startPoint x: 196, startPoint y: 93, endPoint x: 184, endPoint y: 171, distance: 79.0
click at [184, 171] on quentale-workspace at bounding box center [201, 96] width 403 height 192
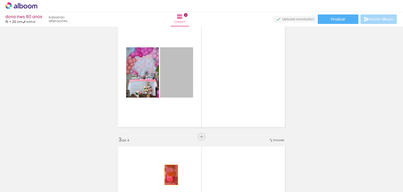
drag, startPoint x: 168, startPoint y: 76, endPoint x: 157, endPoint y: 157, distance: 81.9
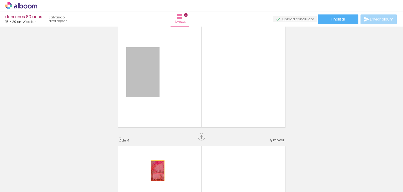
drag, startPoint x: 149, startPoint y: 74, endPoint x: 155, endPoint y: 171, distance: 97.1
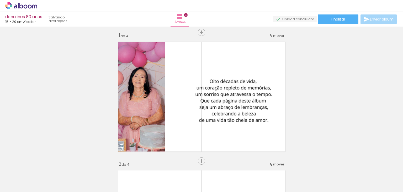
scroll to position [0, 0]
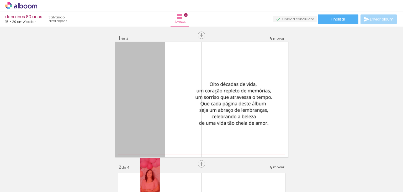
drag, startPoint x: 153, startPoint y: 104, endPoint x: 148, endPoint y: 181, distance: 76.8
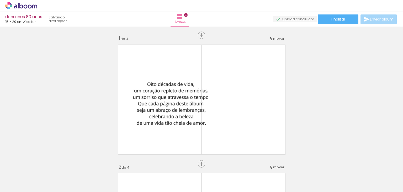
click at [40, 168] on div at bounding box center [49, 173] width 26 height 17
click at [39, 166] on paper-icon-button at bounding box center [37, 163] width 7 height 7
click at [39, 165] on iron-icon at bounding box center [37, 164] width 6 height 6
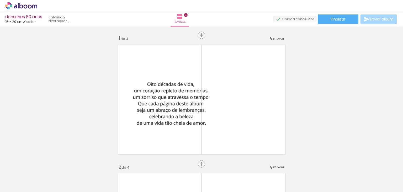
click at [39, 165] on iron-icon at bounding box center [37, 164] width 6 height 6
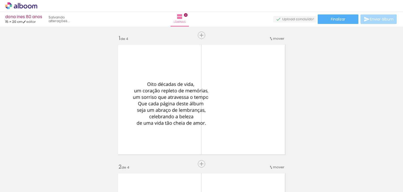
click at [39, 165] on iron-icon at bounding box center [37, 164] width 6 height 6
click at [38, 165] on iron-icon at bounding box center [37, 164] width 6 height 6
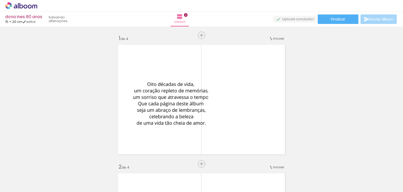
click at [38, 165] on iron-icon at bounding box center [37, 164] width 6 height 6
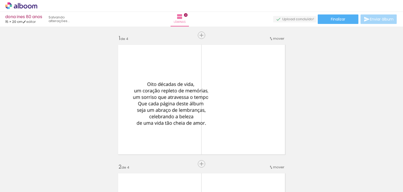
click at [38, 165] on iron-icon at bounding box center [37, 164] width 6 height 6
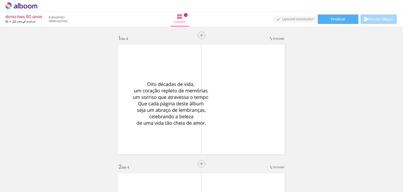
click at [38, 165] on iron-icon at bounding box center [37, 164] width 6 height 6
click at [37, 165] on iron-icon at bounding box center [37, 164] width 6 height 6
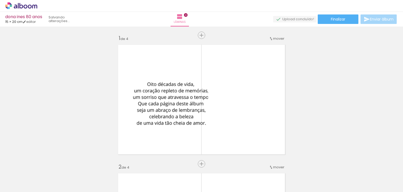
click at [37, 165] on iron-icon at bounding box center [37, 164] width 6 height 6
click at [38, 165] on iron-icon at bounding box center [37, 164] width 6 height 6
click at [38, 165] on iron-horizontal-list at bounding box center [38, 175] width 11 height 33
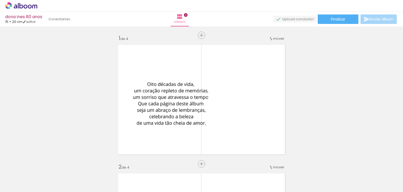
click at [38, 165] on iron-horizontal-list at bounding box center [38, 175] width 11 height 33
click at [44, 168] on div at bounding box center [53, 174] width 26 height 16
click at [43, 166] on iron-icon at bounding box center [41, 164] width 6 height 6
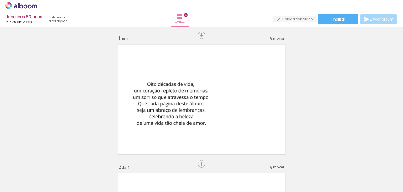
click at [43, 166] on iron-icon at bounding box center [41, 164] width 6 height 6
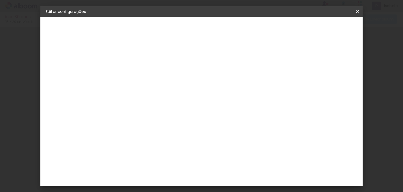
type input "20"
type input "30"
type input "2"
click at [236, 29] on span "Salvar configurações" at bounding box center [222, 29] width 27 height 7
click at [236, 27] on span "Salvar configurações" at bounding box center [222, 29] width 27 height 7
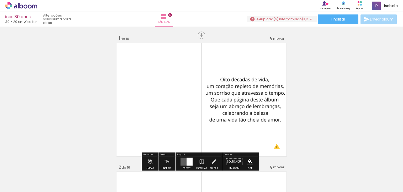
click at [41, 164] on iron-icon at bounding box center [41, 164] width 6 height 6
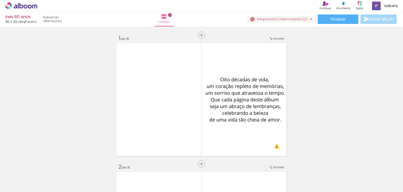
click at [41, 164] on iron-icon at bounding box center [41, 164] width 6 height 6
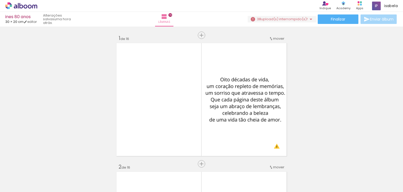
click at [41, 164] on iron-icon at bounding box center [41, 164] width 6 height 6
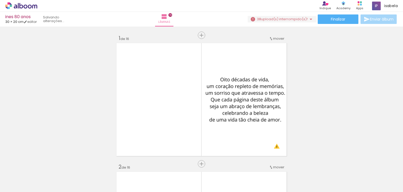
click at [41, 164] on iron-icon at bounding box center [41, 164] width 6 height 6
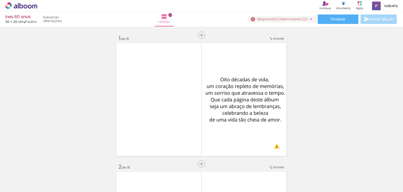
click at [41, 164] on iron-icon at bounding box center [41, 164] width 6 height 6
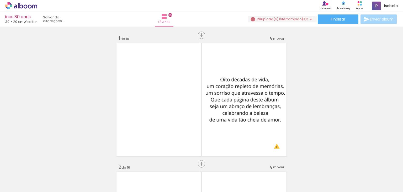
click at [41, 164] on iron-icon at bounding box center [41, 164] width 6 height 6
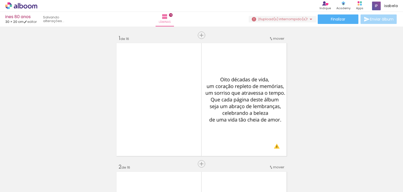
click at [41, 164] on iron-icon at bounding box center [41, 164] width 6 height 6
click at [72, 163] on iron-icon at bounding box center [71, 164] width 6 height 6
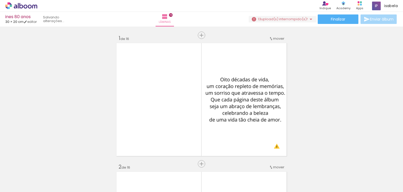
click at [72, 163] on iron-icon at bounding box center [71, 164] width 6 height 6
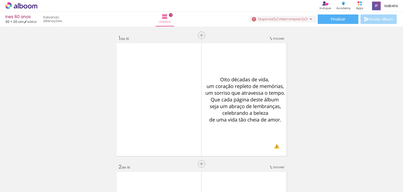
click at [72, 163] on iron-icon at bounding box center [71, 164] width 6 height 6
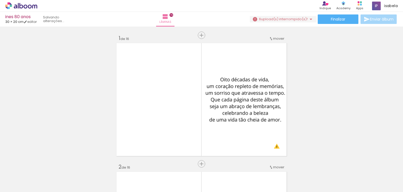
click at [72, 163] on iron-icon at bounding box center [71, 164] width 6 height 6
click at [43, 163] on iron-horizontal-list at bounding box center [38, 175] width 11 height 33
click at [23, 184] on span "Adicionar Fotos" at bounding box center [19, 185] width 16 height 6
click at [0, 0] on input "file" at bounding box center [0, 0] width 0 height 0
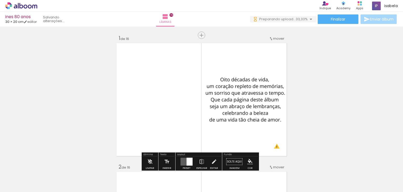
click at [11, 184] on iron-icon at bounding box center [7, 185] width 6 height 6
click at [0, 0] on input "file" at bounding box center [0, 0] width 0 height 0
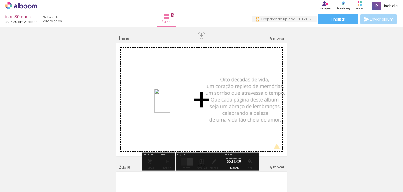
drag, startPoint x: 230, startPoint y: 179, endPoint x: 156, endPoint y: 100, distance: 108.0
click at [156, 100] on quentale-workspace at bounding box center [201, 96] width 403 height 192
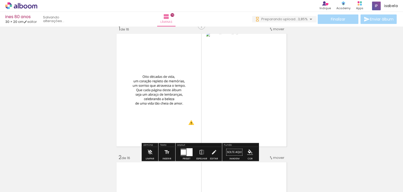
scroll to position [26, 0]
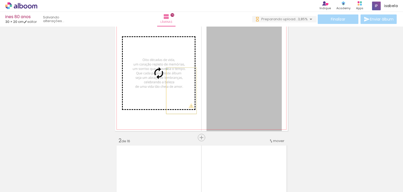
drag, startPoint x: 230, startPoint y: 91, endPoint x: 180, endPoint y: 91, distance: 50.7
click at [0, 0] on slot at bounding box center [0, 0] width 0 height 0
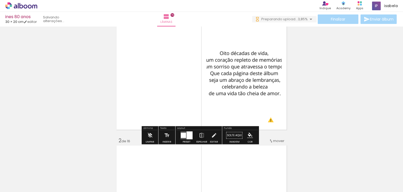
click at [190, 136] on div at bounding box center [190, 135] width 6 height 8
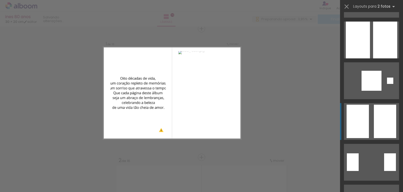
scroll to position [158, 0]
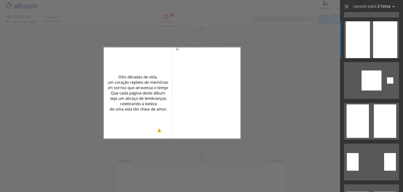
click at [367, 48] on div at bounding box center [358, 39] width 24 height 37
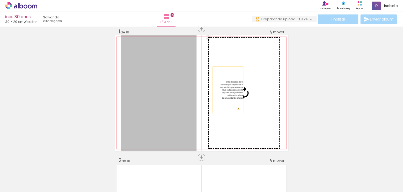
drag, startPoint x: 162, startPoint y: 97, endPoint x: 237, endPoint y: 90, distance: 76.0
click at [0, 0] on slot at bounding box center [0, 0] width 0 height 0
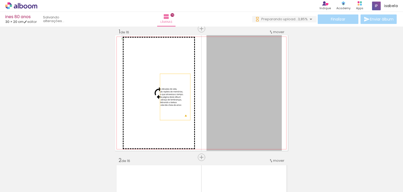
drag, startPoint x: 241, startPoint y: 95, endPoint x: 173, endPoint y: 97, distance: 68.6
click at [0, 0] on slot at bounding box center [0, 0] width 0 height 0
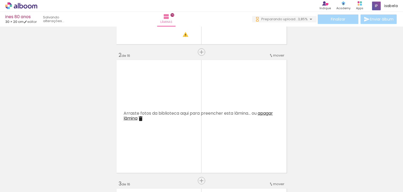
scroll to position [138, 0]
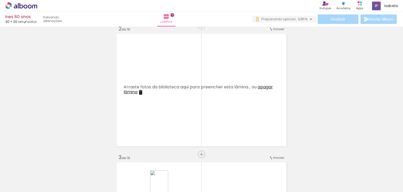
drag, startPoint x: 175, startPoint y: 178, endPoint x: 172, endPoint y: 184, distance: 6.0
click at [172, 184] on div at bounding box center [170, 174] width 20 height 26
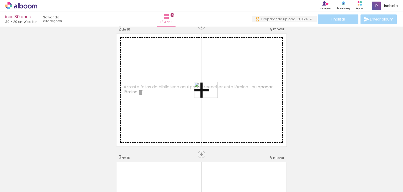
drag, startPoint x: 201, startPoint y: 177, endPoint x: 210, endPoint y: 98, distance: 80.1
click at [210, 98] on quentale-workspace at bounding box center [201, 96] width 403 height 192
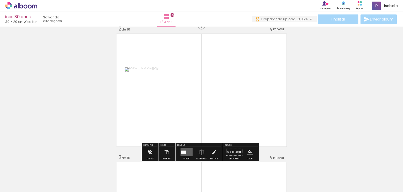
click at [185, 156] on div at bounding box center [187, 152] width 14 height 11
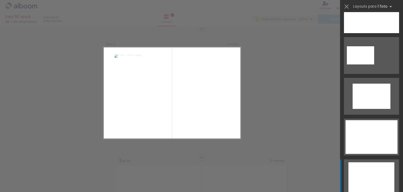
scroll to position [184, 0]
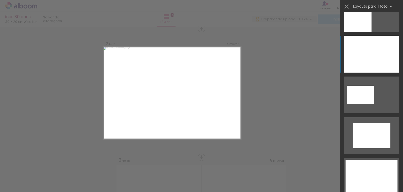
click at [367, 60] on div at bounding box center [371, 54] width 55 height 37
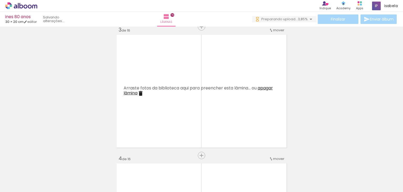
scroll to position [266, 0]
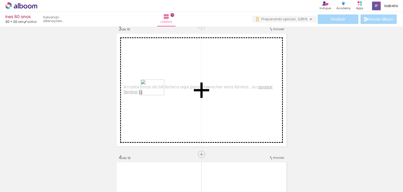
drag, startPoint x: 117, startPoint y: 178, endPoint x: 157, endPoint y: 95, distance: 92.3
click at [157, 95] on quentale-workspace at bounding box center [201, 96] width 403 height 192
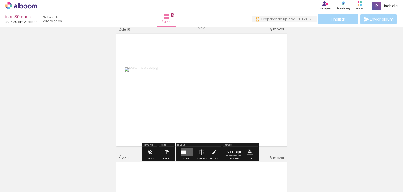
scroll to position [0, 0]
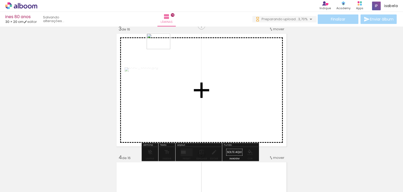
drag, startPoint x: 88, startPoint y: 179, endPoint x: 163, endPoint y: 57, distance: 143.0
click at [163, 57] on quentale-workspace at bounding box center [201, 96] width 403 height 192
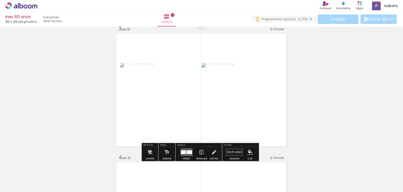
click at [43, 171] on iron-horizontal-list at bounding box center [38, 175] width 11 height 33
click at [43, 169] on iron-horizontal-list at bounding box center [38, 175] width 11 height 33
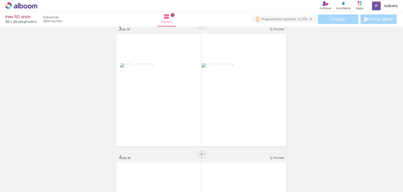
click at [43, 169] on iron-horizontal-list at bounding box center [38, 175] width 11 height 33
drag, startPoint x: 49, startPoint y: 174, endPoint x: 64, endPoint y: 168, distance: 16.3
click at [43, 168] on iron-horizontal-list at bounding box center [38, 175] width 11 height 33
drag, startPoint x: 43, startPoint y: 168, endPoint x: 48, endPoint y: 168, distance: 5.3
click at [43, 168] on iron-horizontal-list at bounding box center [38, 175] width 11 height 33
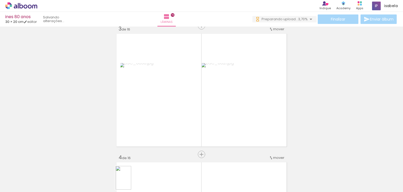
drag, startPoint x: 136, startPoint y: 187, endPoint x: 131, endPoint y: 181, distance: 6.9
click at [131, 181] on quentale-thumb at bounding box center [140, 174] width 29 height 30
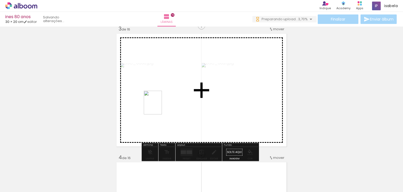
drag, startPoint x: 111, startPoint y: 177, endPoint x: 160, endPoint y: 106, distance: 85.6
click at [160, 106] on quentale-workspace at bounding box center [201, 96] width 403 height 192
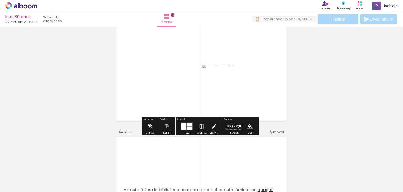
scroll to position [293, 0]
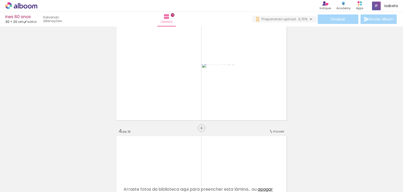
click at [202, 178] on div at bounding box center [198, 173] width 26 height 17
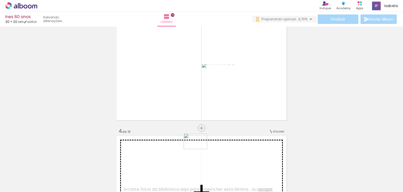
drag, startPoint x: 202, startPoint y: 178, endPoint x: 200, endPoint y: 149, distance: 29.0
click at [200, 149] on quentale-workspace at bounding box center [201, 96] width 403 height 192
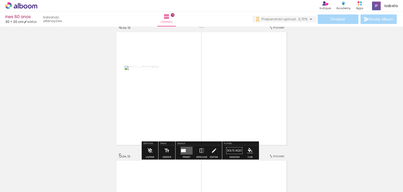
scroll to position [398, 0]
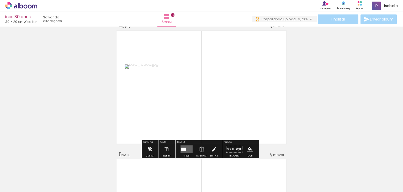
click at [189, 147] on quentale-layouter at bounding box center [187, 149] width 12 height 8
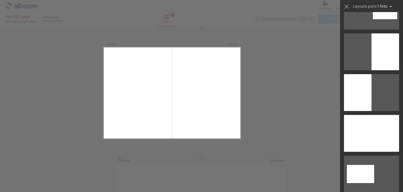
scroll to position [105, 0]
click at [367, 143] on div at bounding box center [371, 133] width 55 height 37
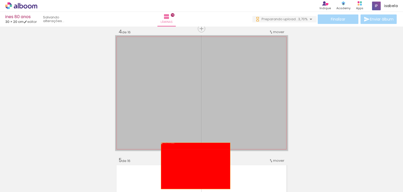
drag, startPoint x: 201, startPoint y: 104, endPoint x: 191, endPoint y: 172, distance: 68.7
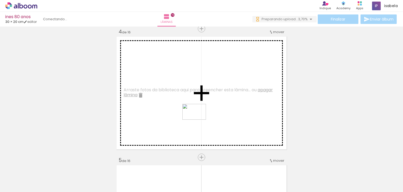
drag, startPoint x: 256, startPoint y: 180, endPoint x: 184, endPoint y: 116, distance: 96.2
click at [184, 116] on quentale-workspace at bounding box center [201, 96] width 403 height 192
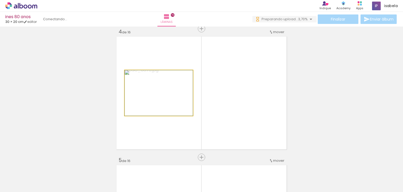
click at [158, 98] on quentale-photo at bounding box center [159, 92] width 68 height 45
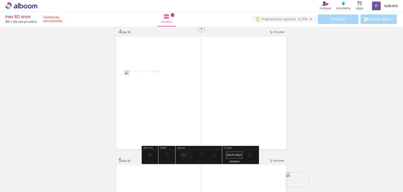
drag, startPoint x: 288, startPoint y: 175, endPoint x: 302, endPoint y: 188, distance: 19.2
click at [43, 188] on iron-horizontal-list at bounding box center [38, 175] width 11 height 33
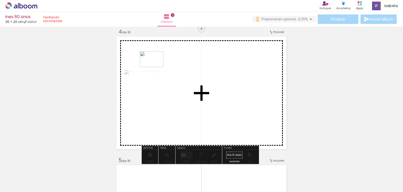
drag, startPoint x: 194, startPoint y: 179, endPoint x: 157, endPoint y: 65, distance: 119.5
click at [156, 64] on quentale-workspace at bounding box center [201, 96] width 403 height 192
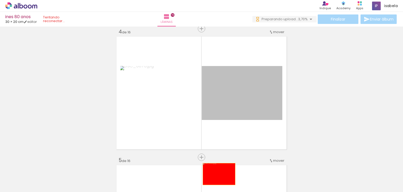
drag, startPoint x: 245, startPoint y: 115, endPoint x: 217, endPoint y: 174, distance: 65.2
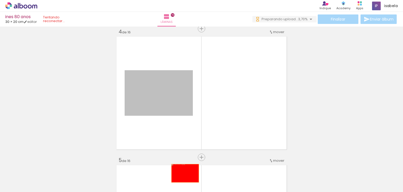
drag, startPoint x: 172, startPoint y: 119, endPoint x: 183, endPoint y: 174, distance: 56.6
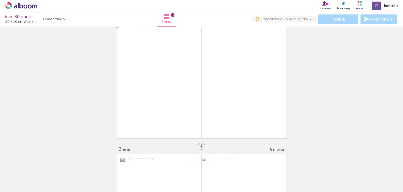
scroll to position [0, 0]
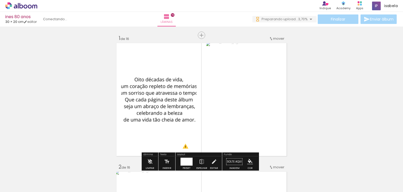
click at [273, 40] on span "mover" at bounding box center [278, 38] width 11 height 5
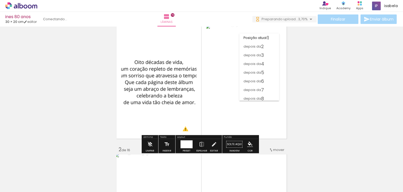
scroll to position [26, 0]
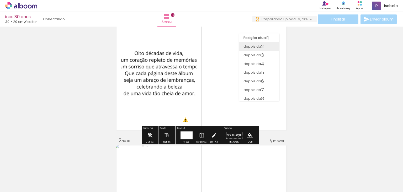
click at [264, 48] on span "2" at bounding box center [262, 46] width 3 height 9
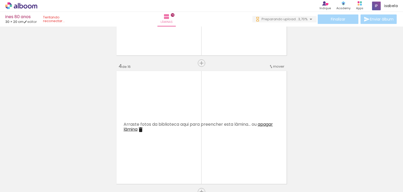
scroll to position [368, 0]
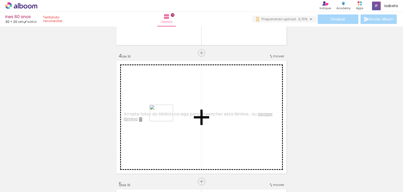
drag, startPoint x: 232, startPoint y: 179, endPoint x: 165, endPoint y: 120, distance: 89.4
click at [165, 120] on quentale-workspace at bounding box center [201, 96] width 403 height 192
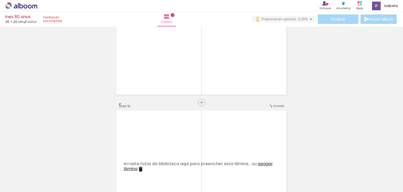
scroll to position [0, 909]
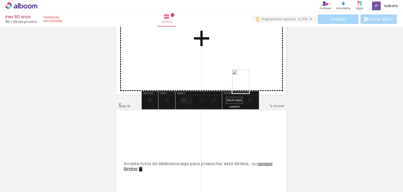
drag, startPoint x: 265, startPoint y: 179, endPoint x: 247, endPoint y: 78, distance: 102.7
click at [247, 78] on quentale-workspace at bounding box center [201, 96] width 403 height 192
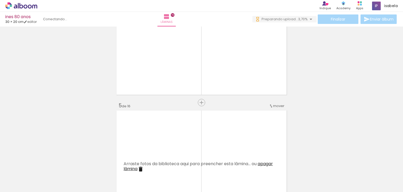
scroll to position [0, 387]
click at [43, 167] on iron-horizontal-list at bounding box center [38, 175] width 11 height 33
click at [43, 164] on iron-horizontal-list at bounding box center [38, 175] width 11 height 33
drag, startPoint x: 222, startPoint y: 164, endPoint x: 223, endPoint y: 179, distance: 14.8
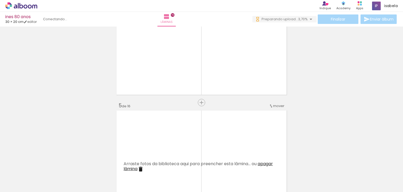
click at [43, 179] on iron-horizontal-list at bounding box center [38, 175] width 11 height 33
drag, startPoint x: 221, startPoint y: 176, endPoint x: 220, endPoint y: 168, distance: 8.0
click at [43, 168] on iron-horizontal-list at bounding box center [38, 175] width 11 height 33
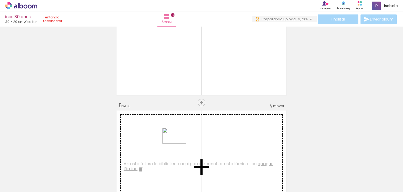
drag, startPoint x: 263, startPoint y: 179, endPoint x: 178, endPoint y: 143, distance: 92.0
click at [178, 143] on quentale-workspace at bounding box center [201, 96] width 403 height 192
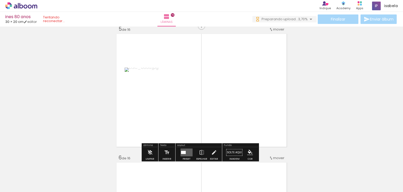
scroll to position [525, 0]
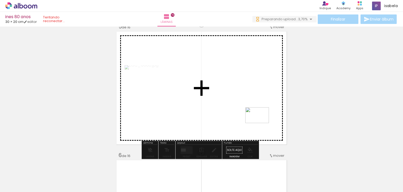
drag, startPoint x: 315, startPoint y: 176, endPoint x: 260, endPoint y: 122, distance: 77.5
click at [260, 122] on quentale-workspace at bounding box center [201, 96] width 403 height 192
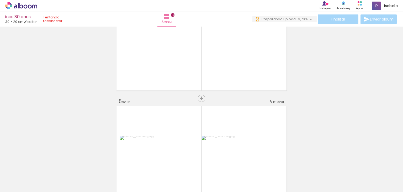
scroll to position [394, 0]
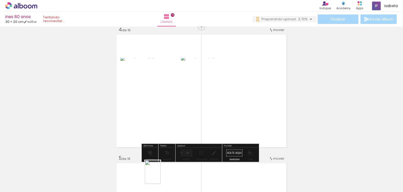
drag, startPoint x: 144, startPoint y: 177, endPoint x: 161, endPoint y: 176, distance: 16.8
click at [0, 0] on slot at bounding box center [0, 0] width 0 height 0
click at [147, 174] on div at bounding box center [140, 174] width 17 height 26
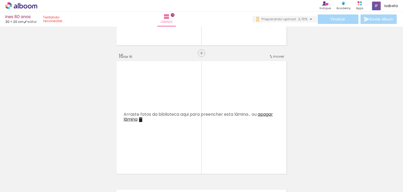
scroll to position [1940, 0]
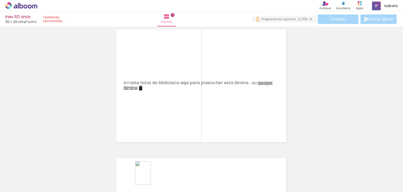
drag, startPoint x: 144, startPoint y: 176, endPoint x: 154, endPoint y: 173, distance: 11.0
click at [149, 176] on div at bounding box center [141, 174] width 16 height 24
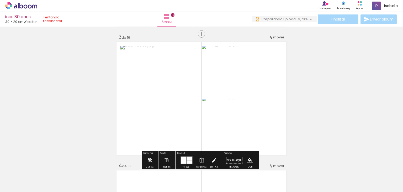
scroll to position [289, 0]
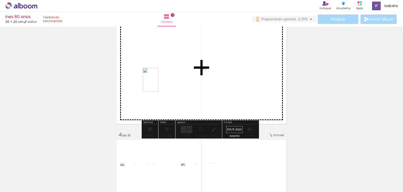
drag, startPoint x: 144, startPoint y: 171, endPoint x: 159, endPoint y: 83, distance: 89.2
click at [159, 83] on quentale-workspace at bounding box center [201, 96] width 403 height 192
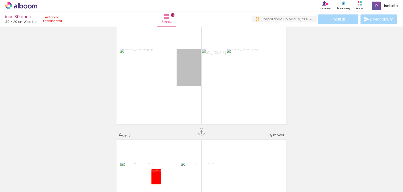
drag, startPoint x: 187, startPoint y: 74, endPoint x: 154, endPoint y: 177, distance: 107.8
click at [154, 177] on quentale-workspace at bounding box center [201, 96] width 403 height 192
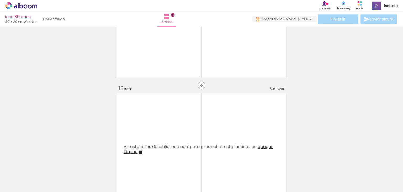
scroll to position [1944, 0]
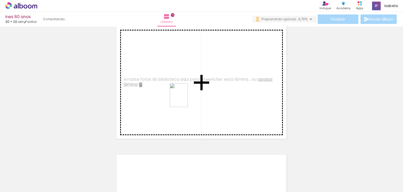
drag, startPoint x: 170, startPoint y: 175, endPoint x: 186, endPoint y: 96, distance: 79.8
click at [186, 96] on quentale-workspace at bounding box center [201, 96] width 403 height 192
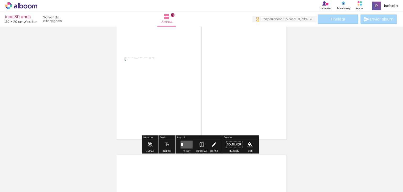
click at [188, 145] on quentale-layouter at bounding box center [187, 145] width 12 height 8
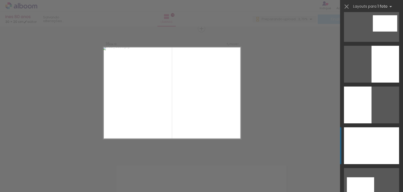
scroll to position [1077, 0]
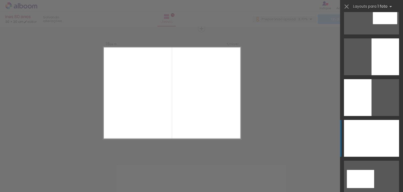
click at [364, 133] on div at bounding box center [371, 138] width 55 height 37
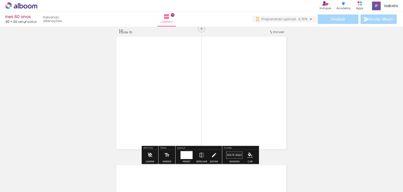
click at [193, 110] on quentale-photo at bounding box center [201, 92] width 173 height 115
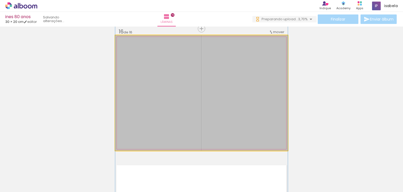
drag, startPoint x: 193, startPoint y: 110, endPoint x: 172, endPoint y: 143, distance: 38.9
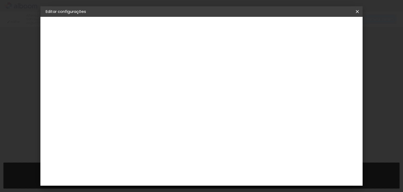
click at [132, 71] on input at bounding box center [132, 70] width 0 height 8
type input "[PERSON_NAME] 80"
type paper-input "[PERSON_NAME] 80"
click at [0, 0] on slot "Avançar" at bounding box center [0, 0] width 0 height 0
click at [0, 0] on slot "Tamanho Livre" at bounding box center [0, 0] width 0 height 0
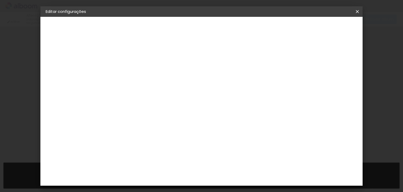
click at [0, 0] on slot "Tamanho Livre" at bounding box center [0, 0] width 0 height 0
click at [157, 82] on input "[GEOGRAPHIC_DATA]" at bounding box center [137, 84] width 38 height 7
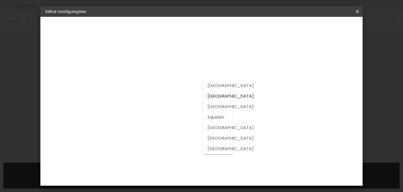
click at [0, 0] on slot "Tamanho Livre" at bounding box center [0, 0] width 0 height 0
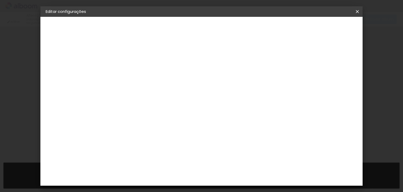
click at [178, 81] on iron-icon at bounding box center [175, 80] width 6 height 6
click at [216, 113] on paper-item "Sugerir uma encadernadora" at bounding box center [192, 110] width 47 height 14
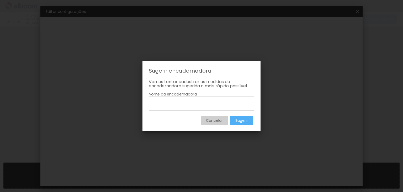
click at [214, 124] on paper-button "Cancelar" at bounding box center [214, 120] width 27 height 9
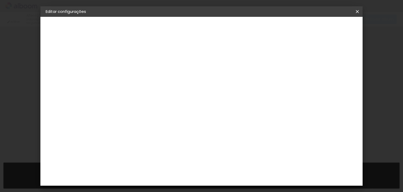
click at [216, 76] on paper-item "Tamanho Livre" at bounding box center [192, 80] width 47 height 12
click at [178, 78] on iron-icon at bounding box center [175, 80] width 6 height 6
click at [163, 94] on paper-input-container at bounding box center [140, 100] width 46 height 12
click at [157, 85] on input "[GEOGRAPHIC_DATA]" at bounding box center [137, 84] width 38 height 7
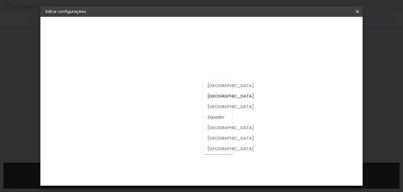
click at [0, 0] on slot "Voltar" at bounding box center [0, 0] width 0 height 0
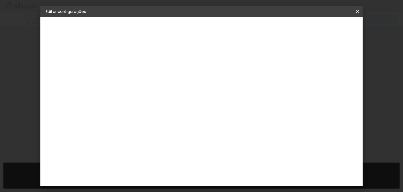
click at [154, 21] on header "Informações Dê um título ao seu álbum. Avançar" at bounding box center [132, 32] width 46 height 31
click at [0, 0] on slot "Avançar" at bounding box center [0, 0] width 0 height 0
click at [216, 83] on paper-item "Tamanho Livre" at bounding box center [192, 80] width 47 height 12
click at [0, 0] on slot "Avançar" at bounding box center [0, 0] width 0 height 0
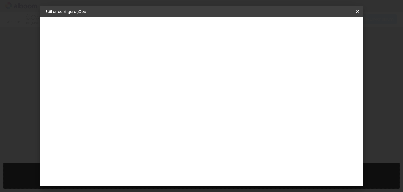
scroll to position [26, 0]
click at [146, 103] on input "30" at bounding box center [143, 104] width 14 height 8
type input "20"
type paper-input "20"
click at [234, 178] on input "60" at bounding box center [231, 178] width 14 height 8
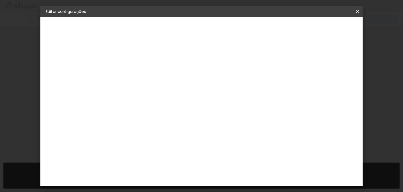
type input "30"
type paper-input "30"
click at [163, 130] on input "20" at bounding box center [160, 131] width 14 height 8
type input "30"
type paper-input "30"
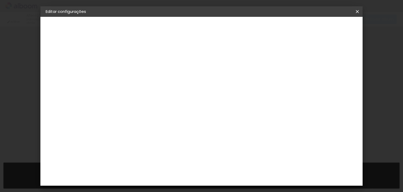
click at [234, 179] on input "30" at bounding box center [231, 182] width 14 height 8
type input "20"
type paper-input "20"
click at [206, 29] on span "Salvar configurações" at bounding box center [192, 29] width 27 height 7
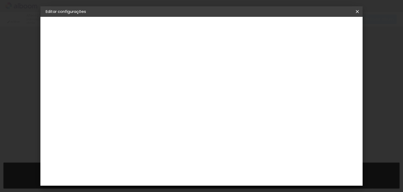
click at [225, 83] on span "cm" at bounding box center [227, 82] width 6 height 8
type input "6"
type paper-input "6"
click at [263, 77] on input "6" at bounding box center [260, 79] width 9 height 8
type input "5"
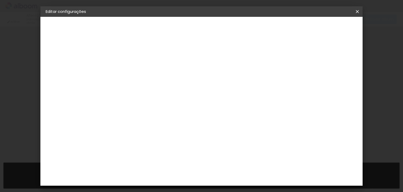
type paper-input "5"
click at [261, 82] on input "5" at bounding box center [259, 79] width 9 height 8
type input "4"
type paper-input "4"
click at [261, 82] on input "4" at bounding box center [260, 79] width 9 height 8
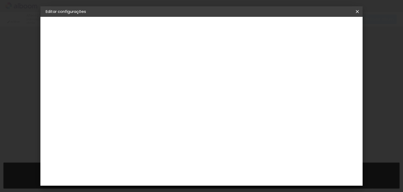
type input "3"
type paper-input "3"
click at [263, 81] on input "3" at bounding box center [260, 79] width 9 height 8
click at [0, 0] on slot "Voltar" at bounding box center [0, 0] width 0 height 0
click at [216, 30] on div "Voltar Avançar" at bounding box center [189, 27] width 52 height 9
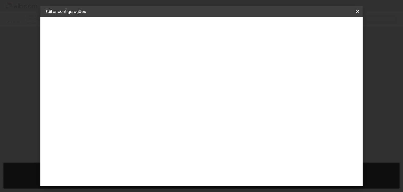
click at [216, 26] on div "Voltar Avançar" at bounding box center [189, 27] width 52 height 9
click at [216, 79] on paper-item "Tamanho Livre" at bounding box center [192, 80] width 47 height 12
click at [0, 0] on slot "Avançar" at bounding box center [0, 0] width 0 height 0
click at [217, 81] on span "10" at bounding box center [220, 82] width 8 height 8
click at [206, 28] on span "Salvar configurações" at bounding box center [192, 29] width 27 height 7
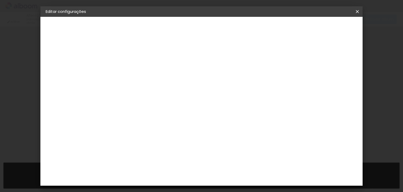
click at [60, 74] on paper-button "lâminas" at bounding box center [75, 76] width 58 height 11
click at [66, 92] on iron-pages "Quantidade de lâminas Escolhendo quantidade... lâminas" at bounding box center [75, 88] width 58 height 11
click at [68, 90] on iron-pages "Quantidade de lâminas Escolhendo quantidade... lâminas" at bounding box center [75, 88] width 58 height 11
click at [216, 85] on paper-item "Tamanho Livre" at bounding box center [192, 80] width 47 height 12
click at [216, 25] on paper-button "Avançar" at bounding box center [203, 27] width 26 height 9
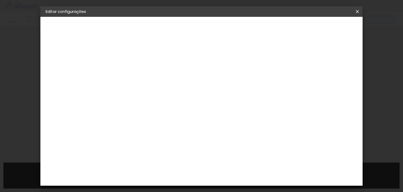
click at [206, 26] on span "Salvar configurações" at bounding box center [192, 29] width 27 height 7
drag, startPoint x: 323, startPoint y: 27, endPoint x: 337, endPoint y: 20, distance: 15.6
click at [206, 27] on span "Salvar configurações" at bounding box center [192, 29] width 27 height 7
click at [355, 9] on iron-icon at bounding box center [358, 11] width 6 height 5
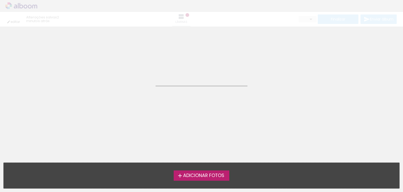
click at [210, 179] on label "Adicionar Fotos" at bounding box center [202, 175] width 56 height 10
click at [0, 0] on input "file" at bounding box center [0, 0] width 0 height 0
click at [192, 92] on neon-animated-pages "Confirmar Cancelar" at bounding box center [201, 109] width 403 height 165
click at [187, 87] on neon-animated-pages "Confirmar Cancelar" at bounding box center [201, 109] width 403 height 165
click at [186, 85] on div at bounding box center [202, 85] width 92 height 1
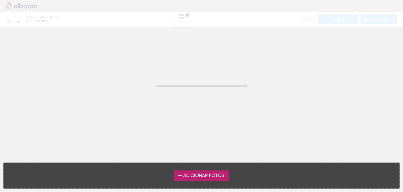
drag, startPoint x: 186, startPoint y: 85, endPoint x: 190, endPoint y: 181, distance: 95.7
click at [190, 181] on quentale-workspace at bounding box center [201, 96] width 403 height 192
drag, startPoint x: 217, startPoint y: 86, endPoint x: 217, endPoint y: 76, distance: 10.2
click at [217, 78] on neon-animatable "Confirmar Cancelar" at bounding box center [201, 53] width 403 height 53
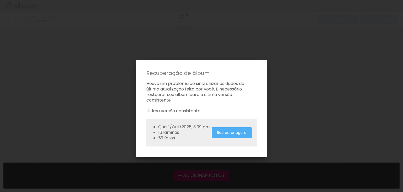
click at [227, 137] on paper-button "Restaurar agora" at bounding box center [232, 132] width 40 height 11
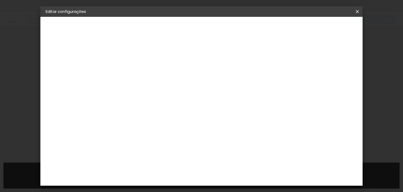
click at [132, 74] on input at bounding box center [132, 70] width 0 height 8
type input "80 inez"
type paper-input "80 inez"
click at [0, 0] on slot "Avançar" at bounding box center [0, 0] width 0 height 0
click at [216, 77] on paper-item "Tamanho Livre" at bounding box center [192, 80] width 47 height 12
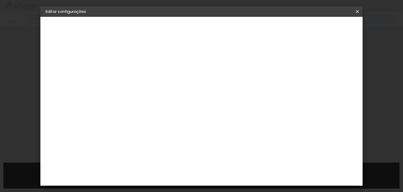
click at [0, 0] on slot "Avançar" at bounding box center [0, 0] width 0 height 0
click at [234, 180] on input "60" at bounding box center [231, 182] width 14 height 8
type input "20"
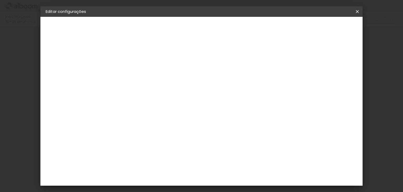
type input "20"
type input "30"
type input "2"
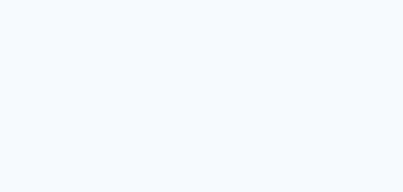
click at [166, 2] on quentale-app at bounding box center [201, 96] width 403 height 192
